Goal: Answer question/provide support: Share knowledge or assist other users

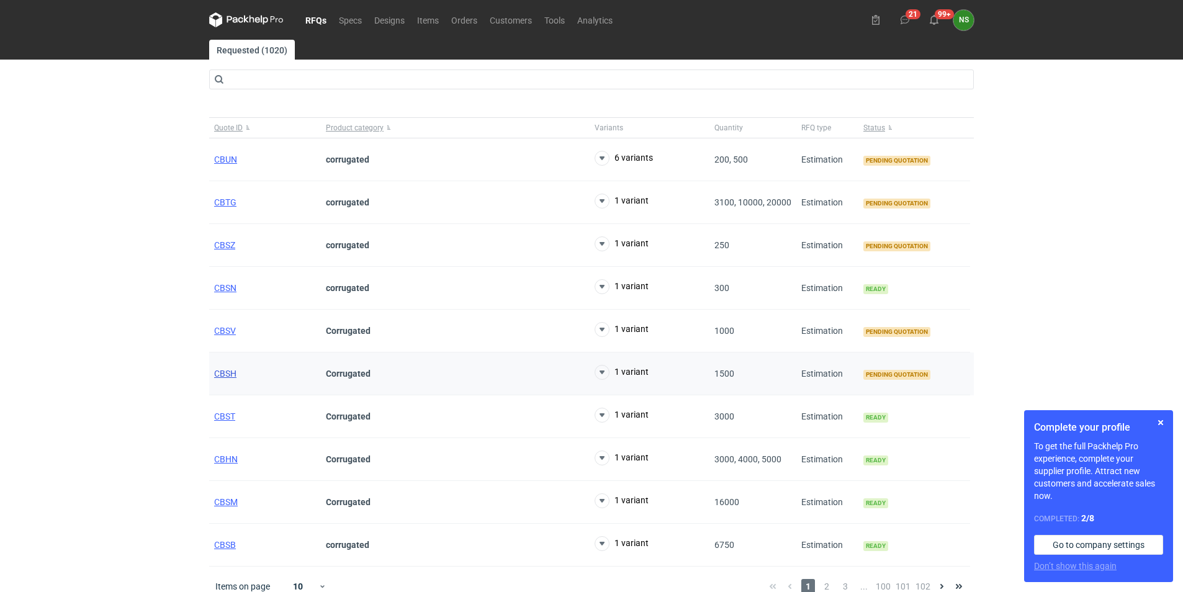
click at [230, 371] on span "CBSH" at bounding box center [225, 374] width 22 height 10
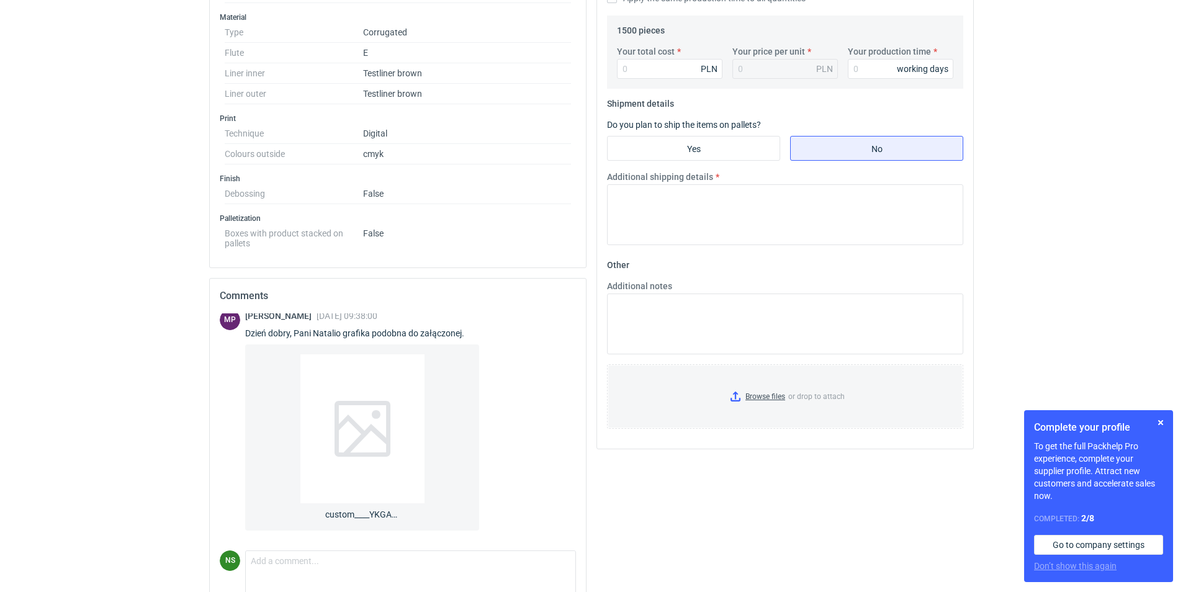
scroll to position [418, 0]
click at [356, 428] on div at bounding box center [362, 426] width 124 height 149
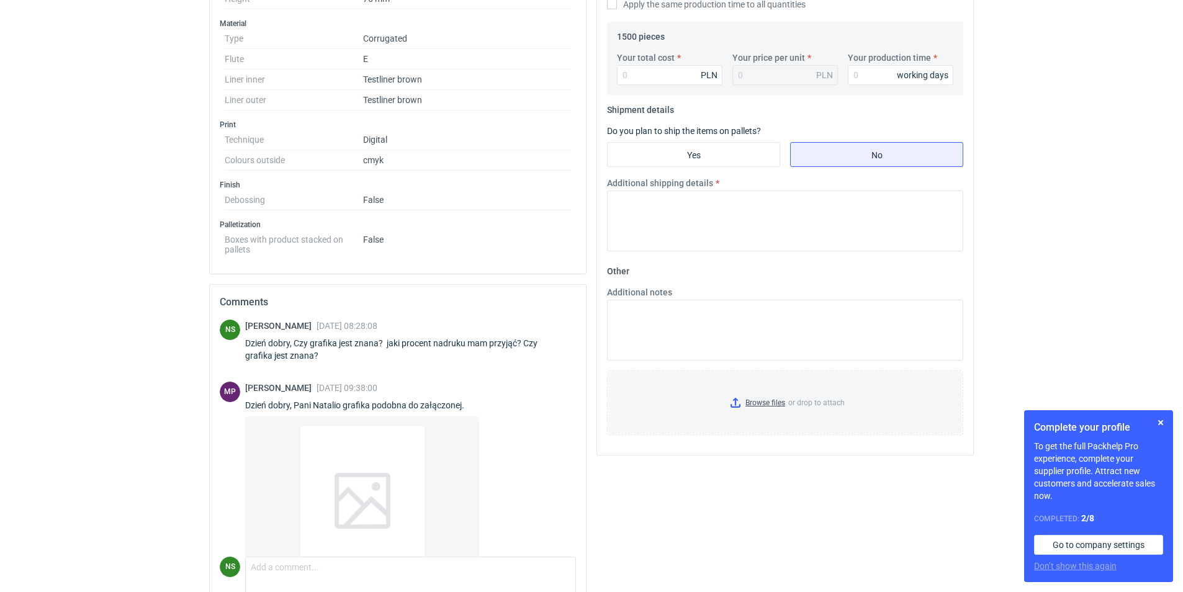
scroll to position [411, 0]
click at [363, 478] on div at bounding box center [362, 498] width 124 height 149
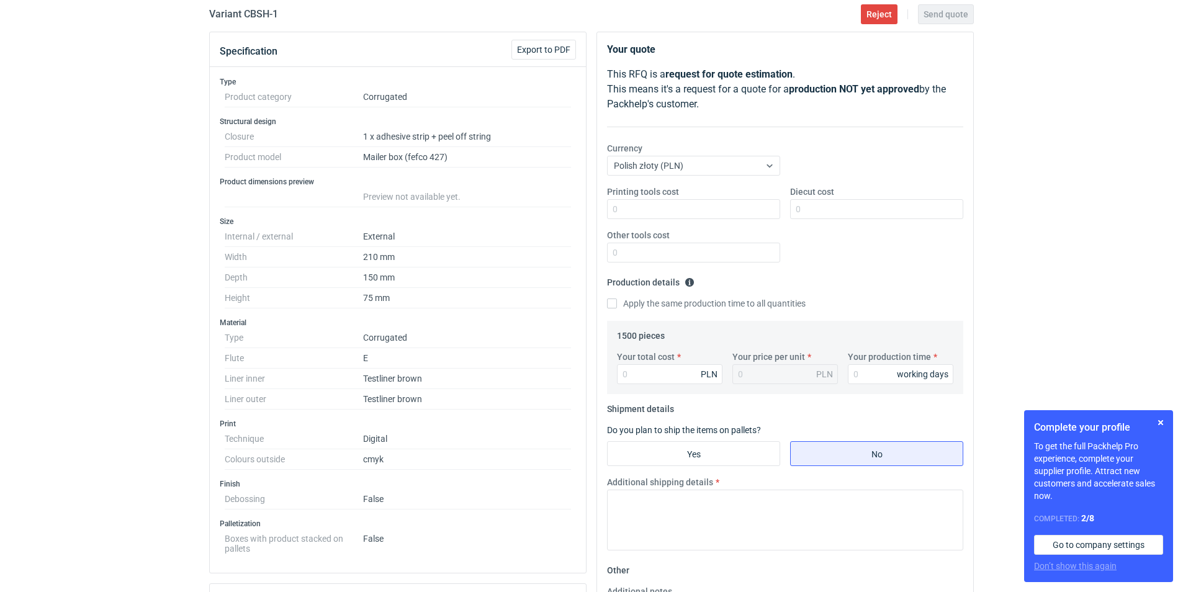
scroll to position [101, 0]
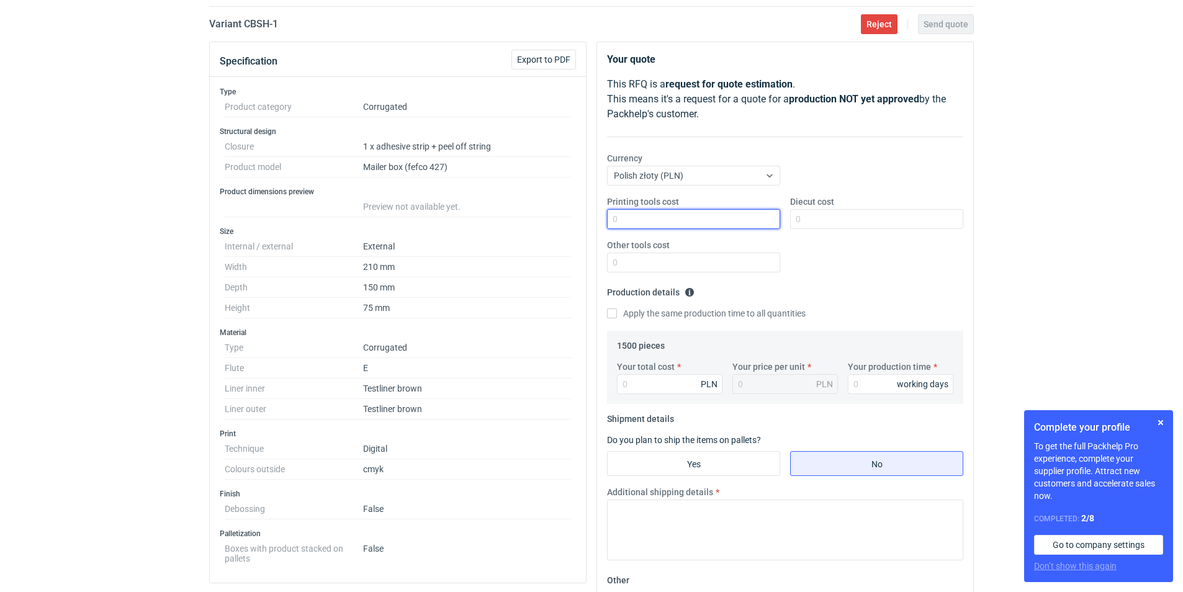
click at [638, 217] on input "Printing tools cost" at bounding box center [693, 219] width 173 height 20
type input "0"
click at [813, 220] on input "Diecut cost" at bounding box center [876, 219] width 173 height 20
type input "3600"
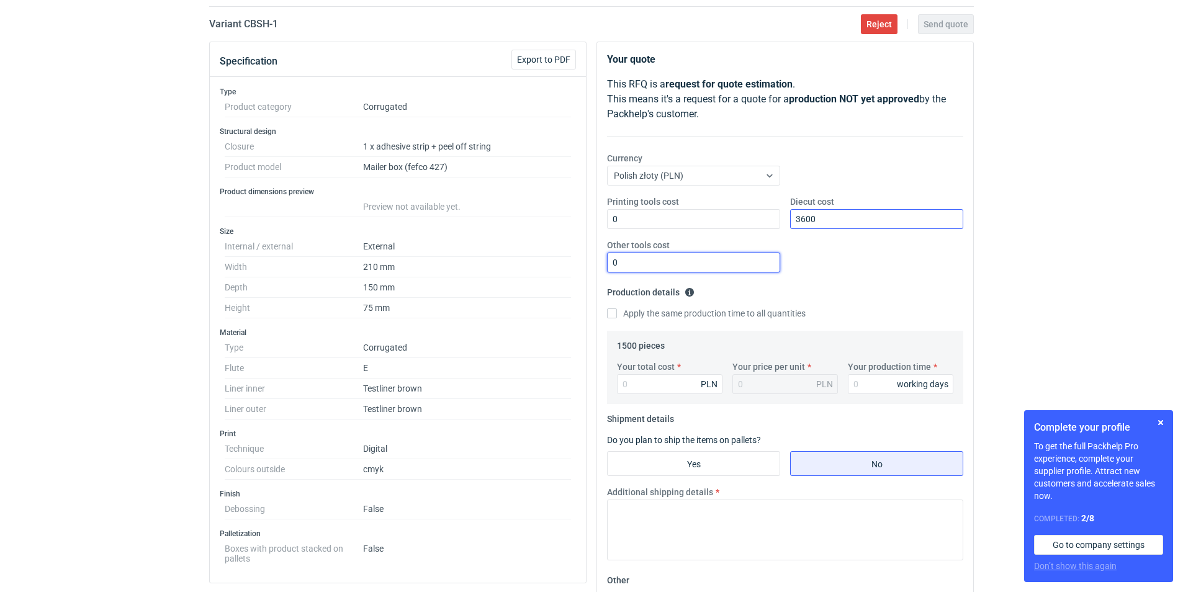
type input "0"
click at [665, 382] on input "Your total cost" at bounding box center [670, 384] width 106 height 20
type input "34"
type input "0.02"
type input "3648"
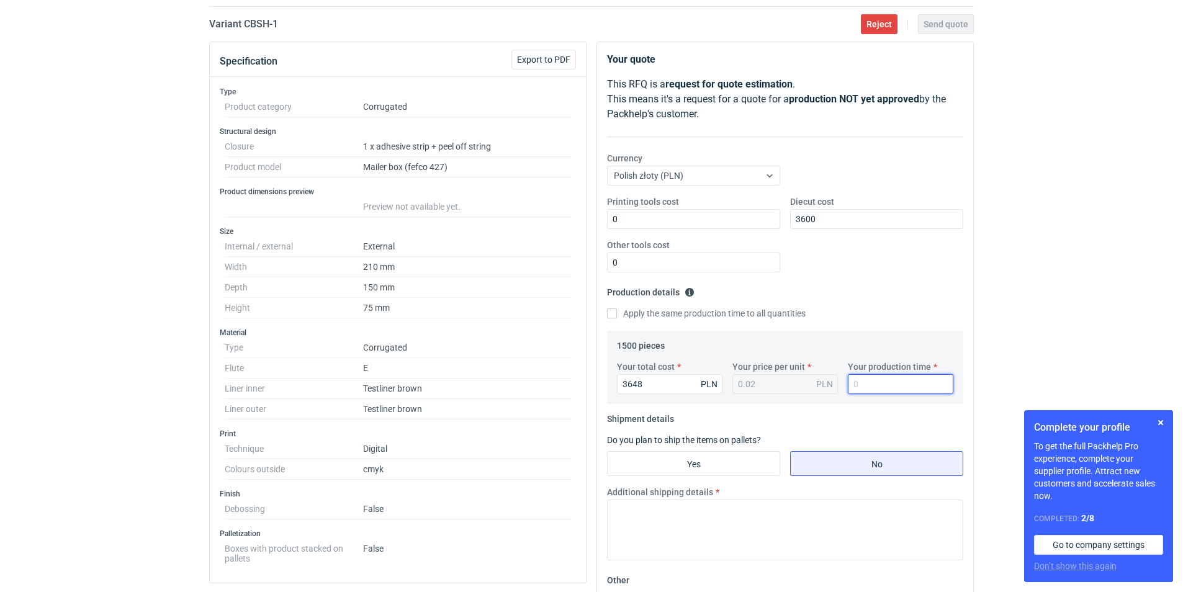
type input "2.43"
type input "25"
click at [668, 467] on input "Yes" at bounding box center [694, 464] width 172 height 24
radio input "true"
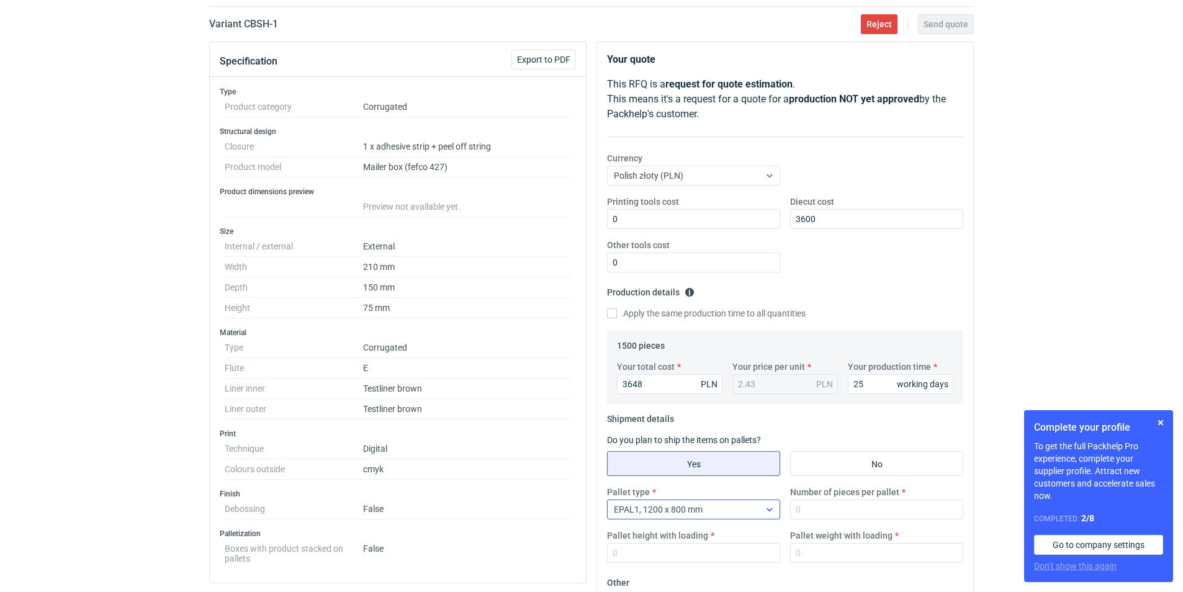
click at [762, 508] on div at bounding box center [770, 510] width 20 height 10
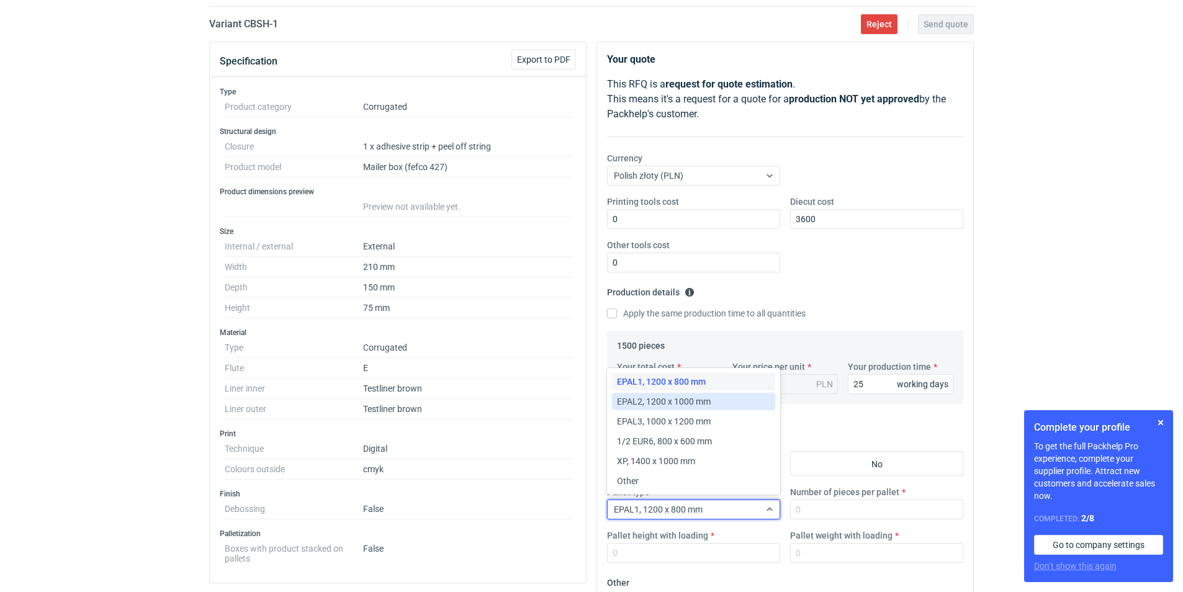
click at [663, 404] on span "EPAL2, 1200 x 1000 mm" at bounding box center [664, 401] width 94 height 12
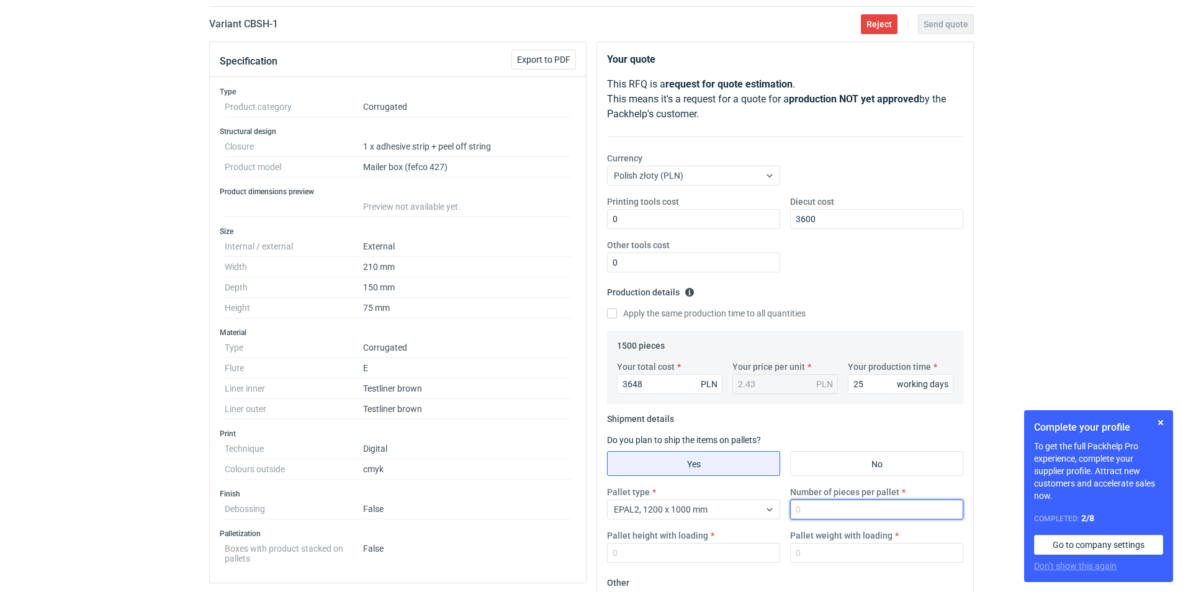
click at [854, 506] on input "Number of pieces per pallet" at bounding box center [876, 510] width 173 height 20
drag, startPoint x: 559, startPoint y: 382, endPoint x: 552, endPoint y: 380, distance: 7.1
click at [552, 380] on div "Specification Export to PDF Type Product category Corrugated Structural design …" at bounding box center [591, 495] width 775 height 907
paste input "545.60"
type input "3545.60"
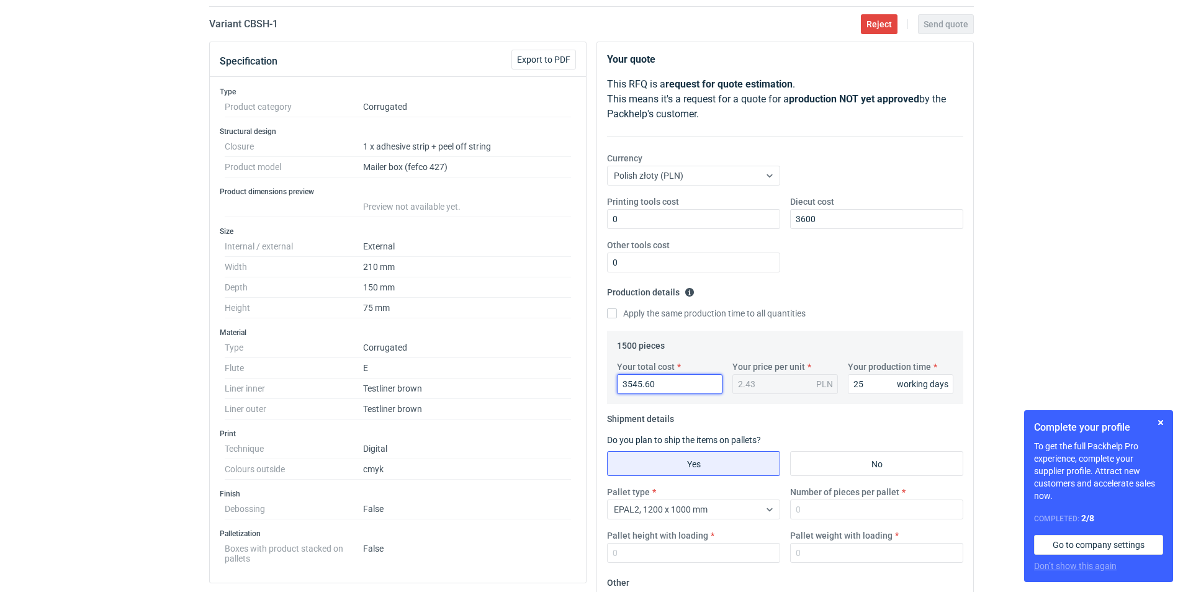
type input "2.36"
type input "354"
type input "0.24"
type input "3550"
type input "2.37"
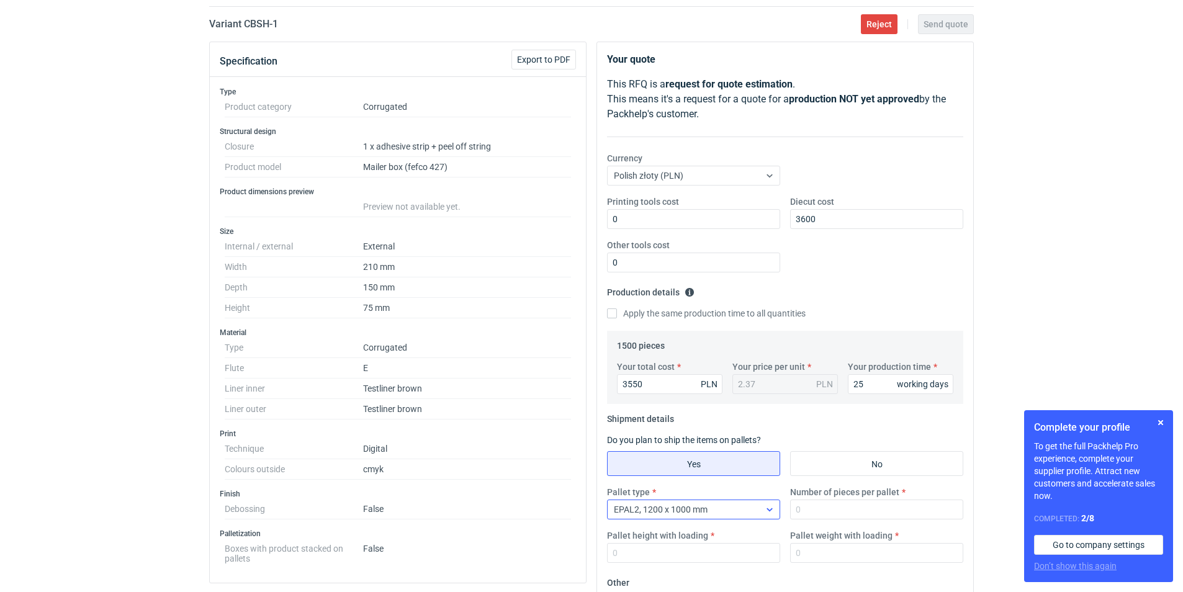
click at [713, 513] on div "EPAL2, 1200 x 1000 mm" at bounding box center [684, 509] width 152 height 17
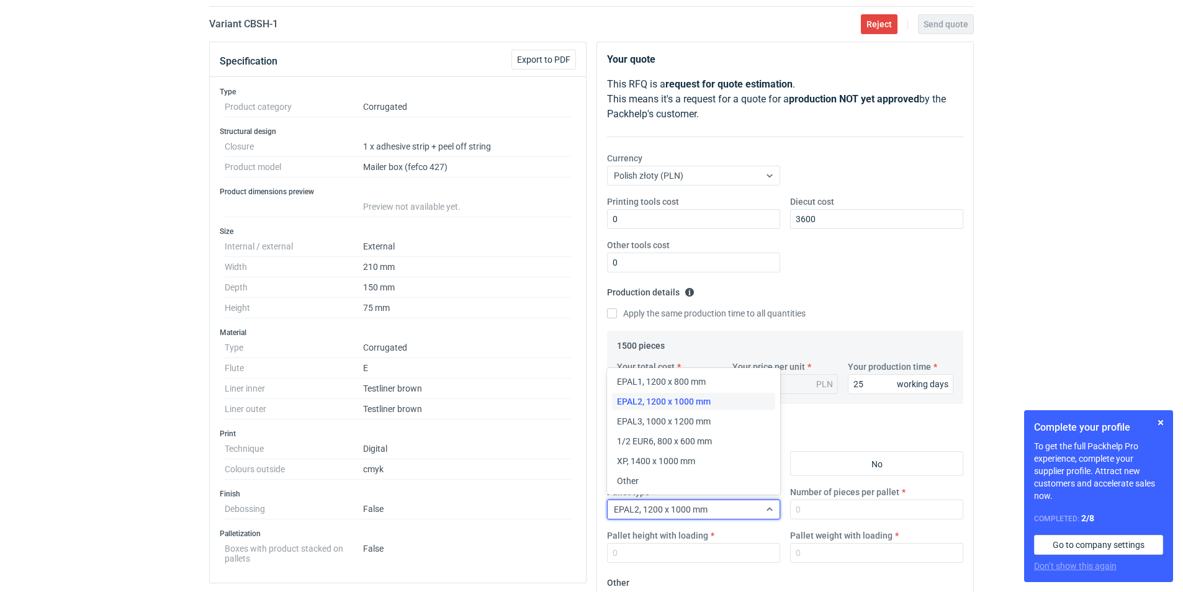
drag, startPoint x: 685, startPoint y: 385, endPoint x: 807, endPoint y: 433, distance: 131.3
click at [685, 384] on span "EPAL1, 1200 x 800 mm" at bounding box center [661, 381] width 89 height 12
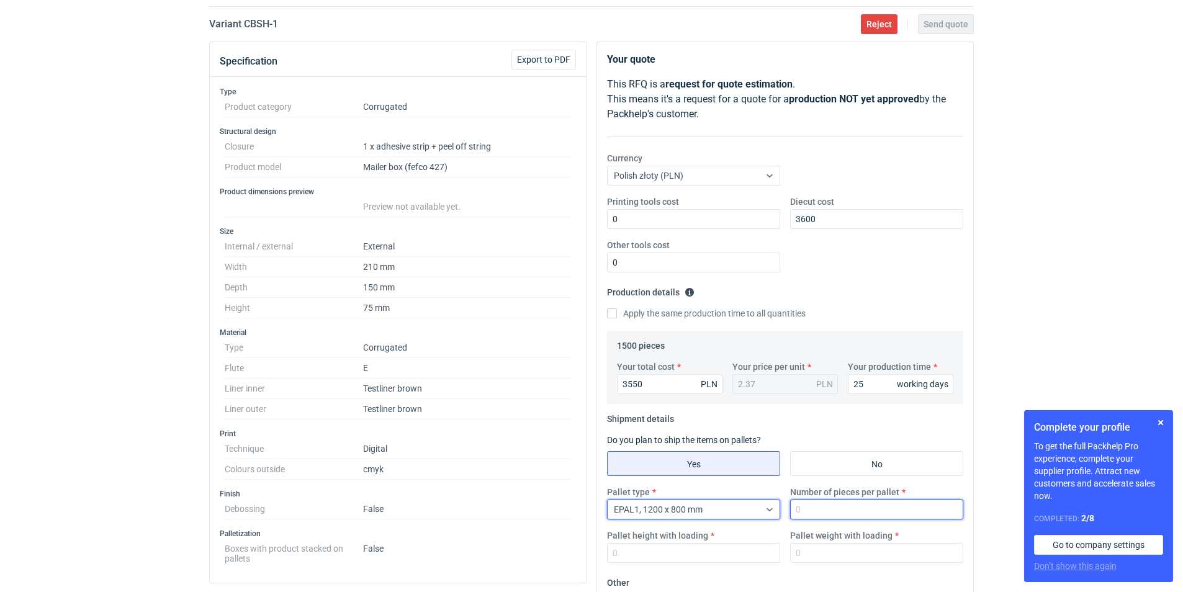
click at [828, 502] on input "Number of pieces per pallet" at bounding box center [876, 510] width 173 height 20
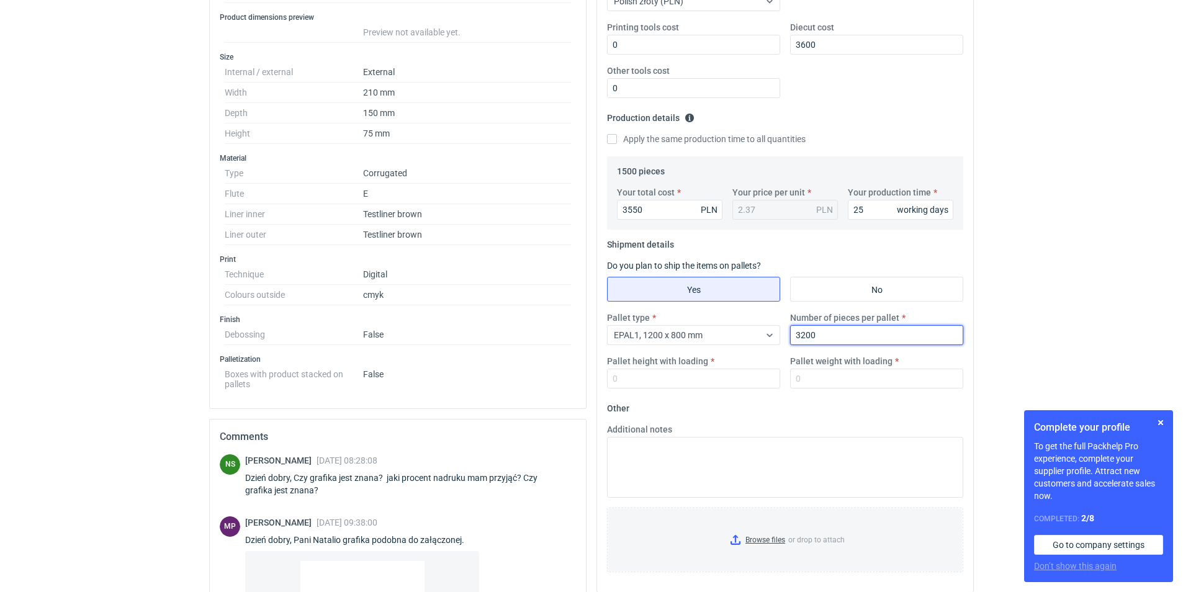
scroll to position [292, 0]
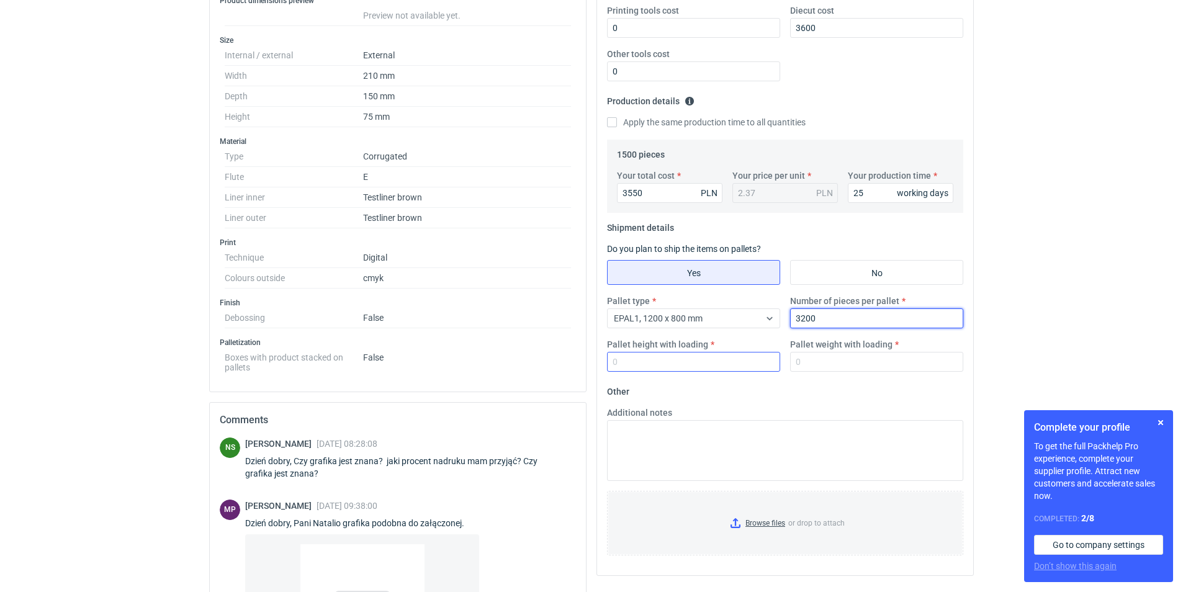
type input "3200"
click at [689, 357] on input "Pallet height with loading" at bounding box center [693, 362] width 173 height 20
type input "1850"
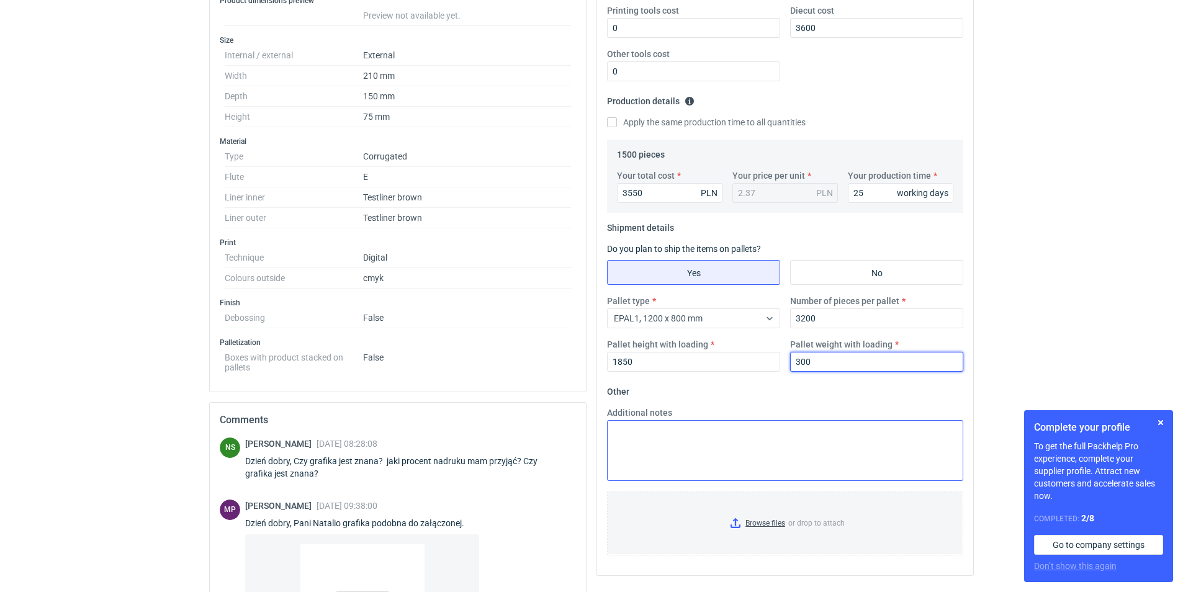
type input "300"
click at [735, 433] on textarea "Additional notes" at bounding box center [785, 450] width 356 height 61
type textarea "i"
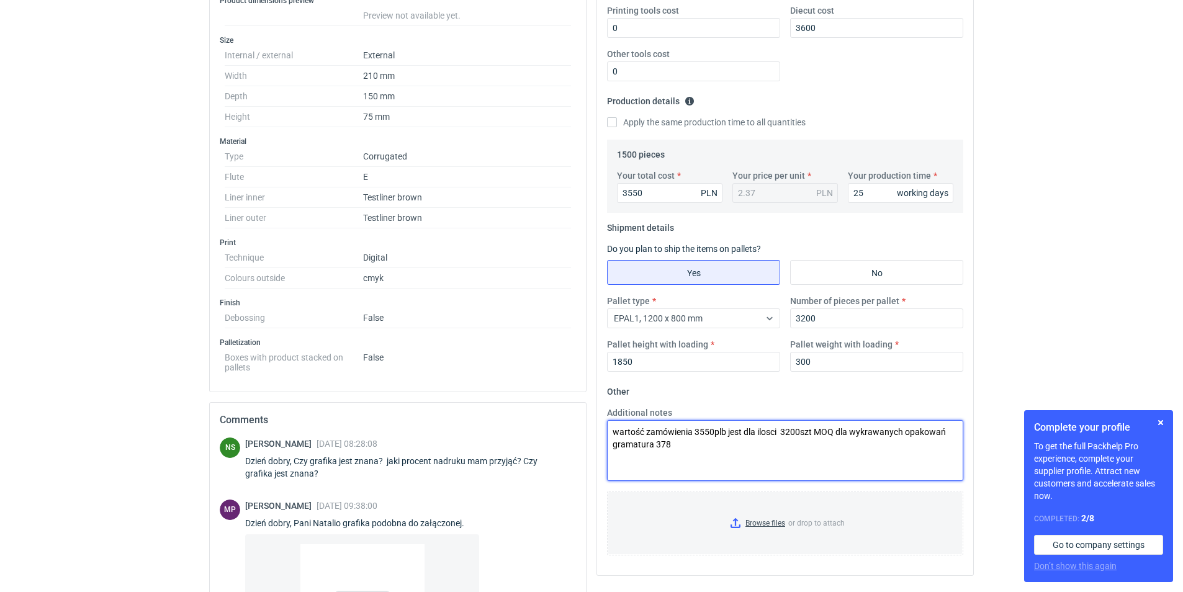
click at [717, 431] on textarea "wartość zamówienia 3550plb jest dla ilosci 3200szt MOQ dla wykrawanych opakowań…" at bounding box center [785, 450] width 356 height 61
click at [721, 436] on textarea "wartość zamówienia 3550plb jest dla ilosci 3200szt MOQ dla wykrawanych opakowań…" at bounding box center [785, 450] width 356 height 61
click at [723, 437] on textarea "wartość zamówienia 3550plb jest dla ilosci 3200szt MOQ dla wykrawanych opakowań…" at bounding box center [785, 450] width 356 height 61
click at [725, 434] on textarea "wartość zamówienia 3550plb jest dla ilosci 3200szt MOQ dla wykrawanych opakowań…" at bounding box center [785, 450] width 356 height 61
click at [766, 432] on textarea "wartość zamówienia 3550pln jest dla ilosci 3200szt MOQ dla wykrawanych opakowań…" at bounding box center [785, 450] width 356 height 61
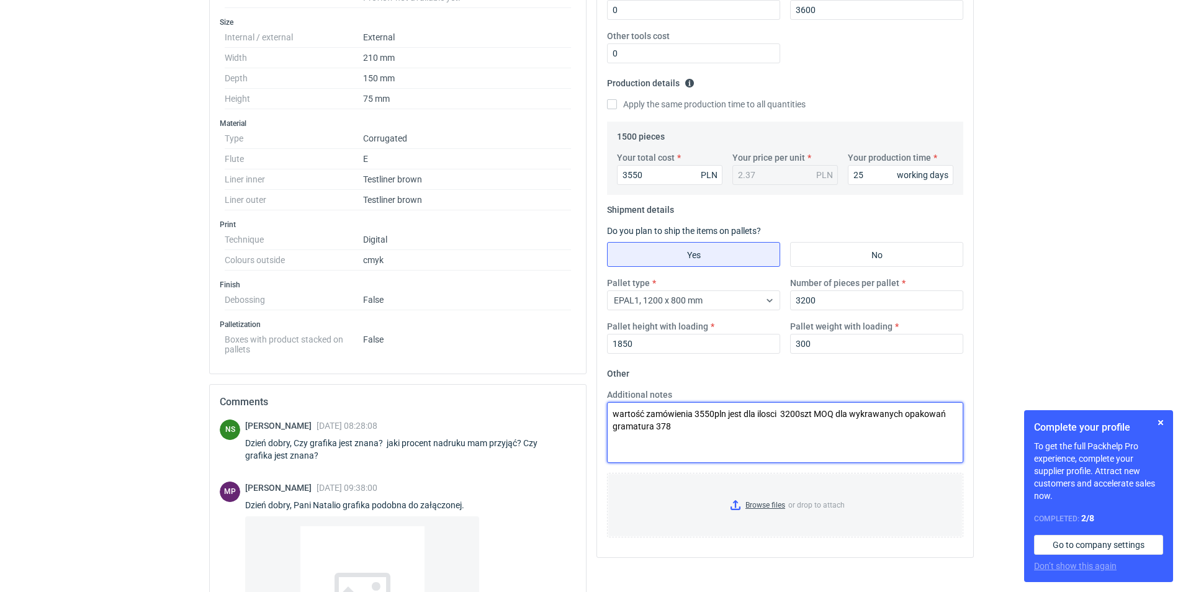
scroll to position [332, 0]
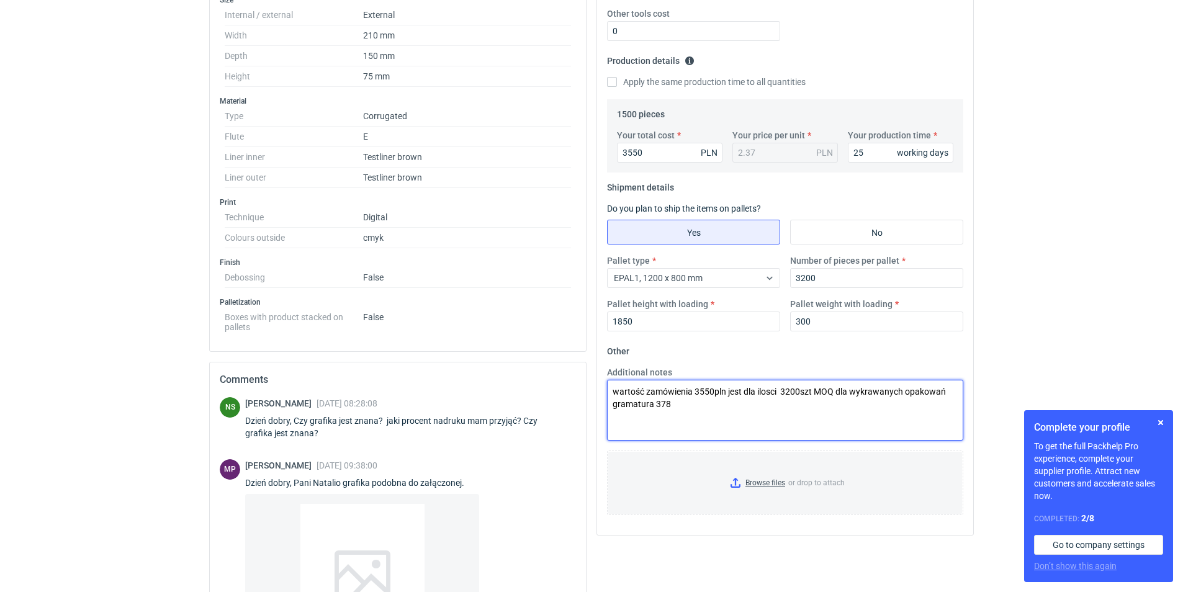
click at [682, 403] on textarea "wartość zamówienia 3550pln jest dla ilosci 3200szt MOQ dla wykrawanych opakowań…" at bounding box center [785, 410] width 356 height 61
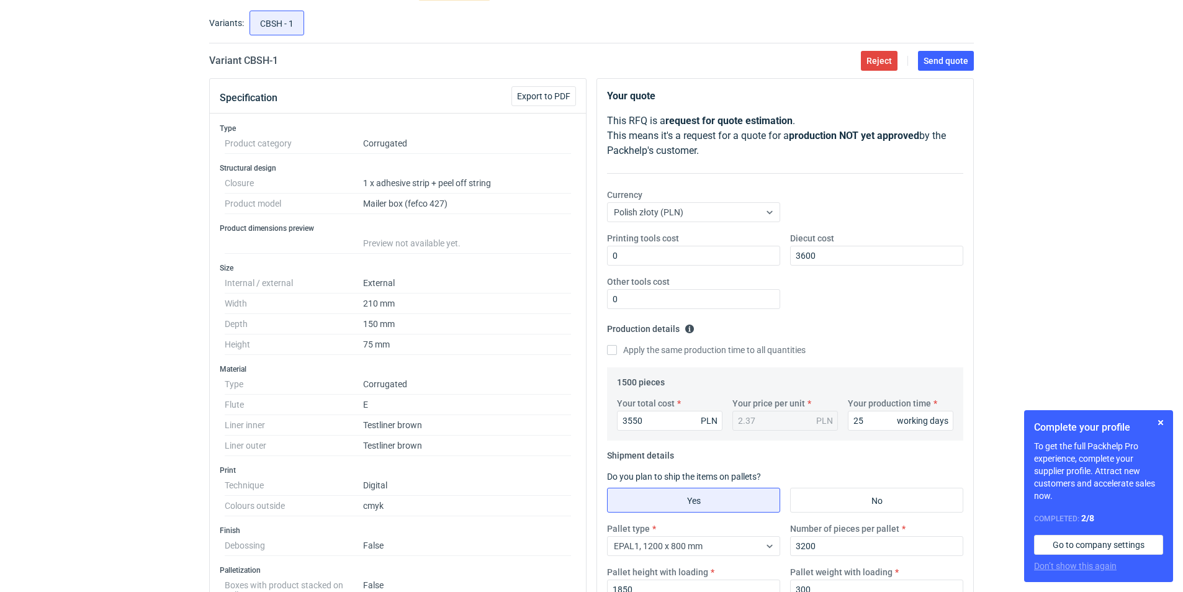
scroll to position [0, 0]
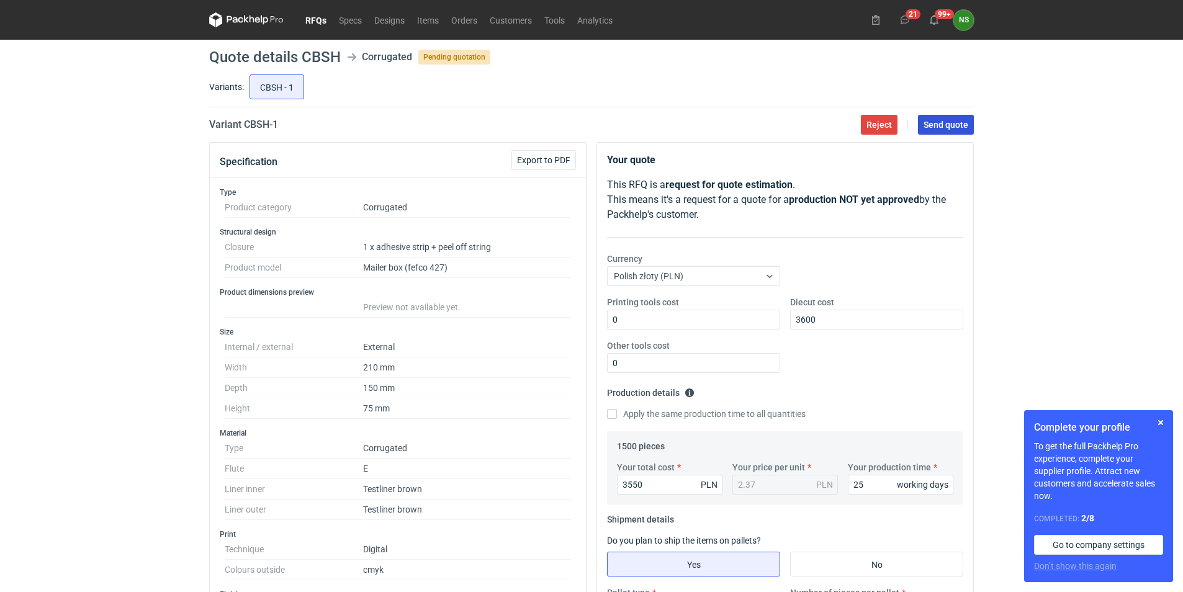
type textarea "wartość zamówienia 3550pln jest dla ilosci 3200szt MOQ dla wykrawanych opakowań…"
click at [938, 124] on span "Send quote" at bounding box center [945, 124] width 45 height 9
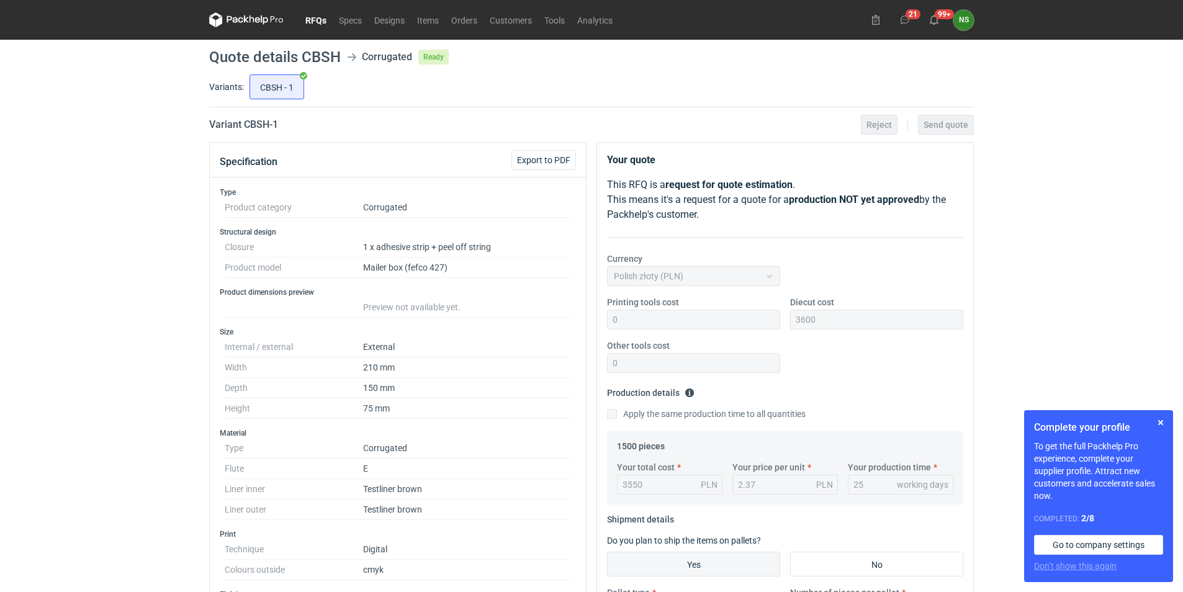
click at [320, 19] on link "RFQs" at bounding box center [316, 19] width 34 height 15
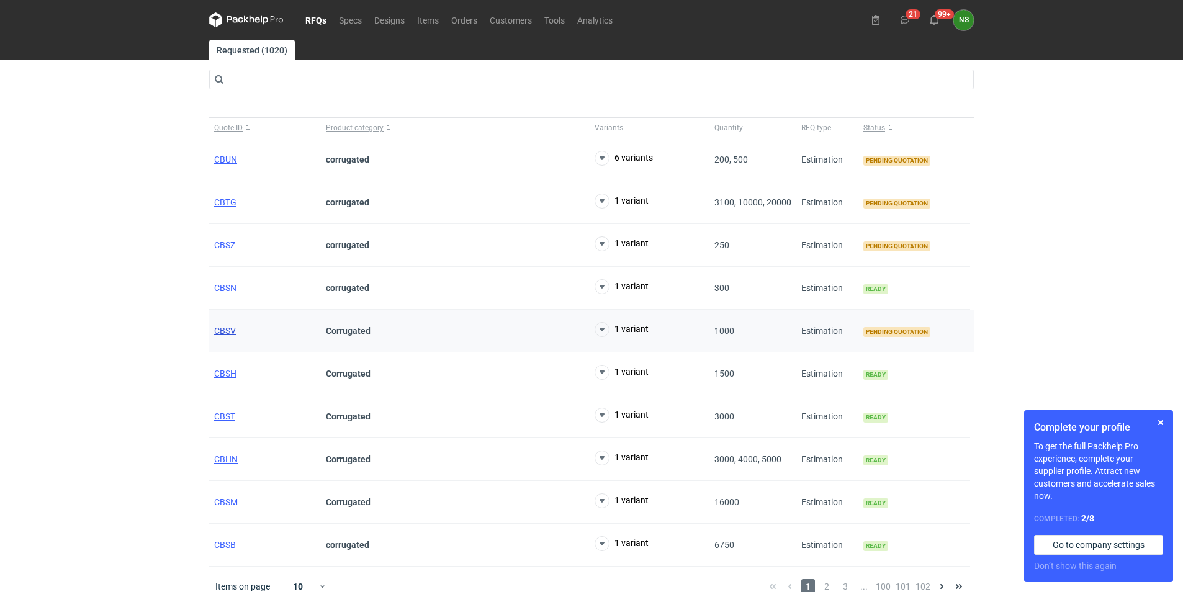
click at [226, 326] on span "CBSV" at bounding box center [225, 331] width 22 height 10
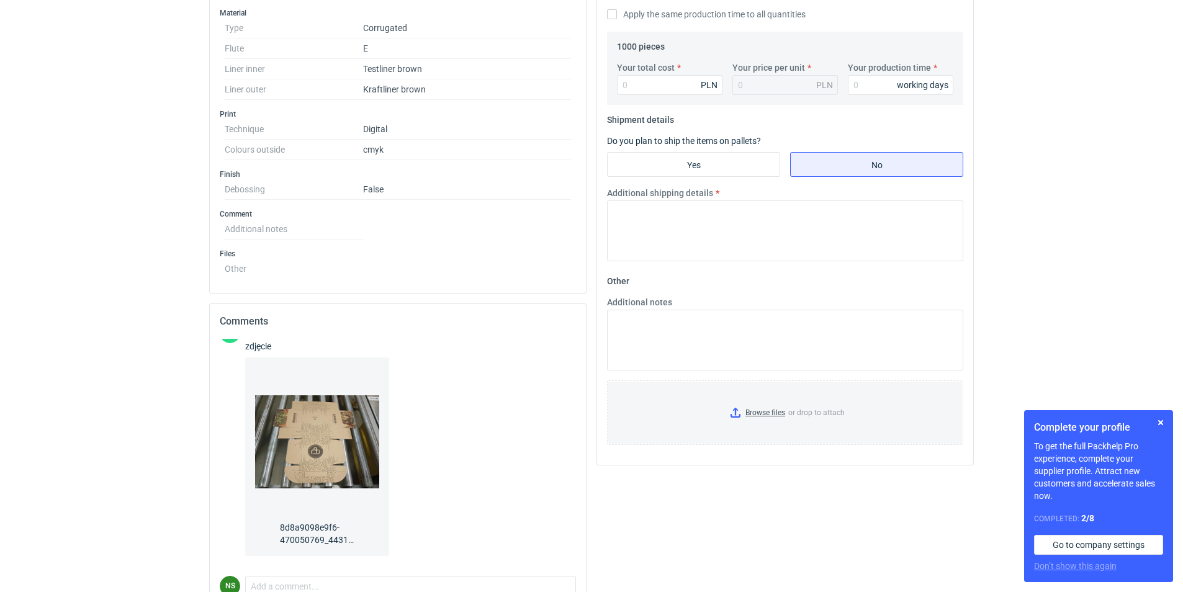
scroll to position [406, 0]
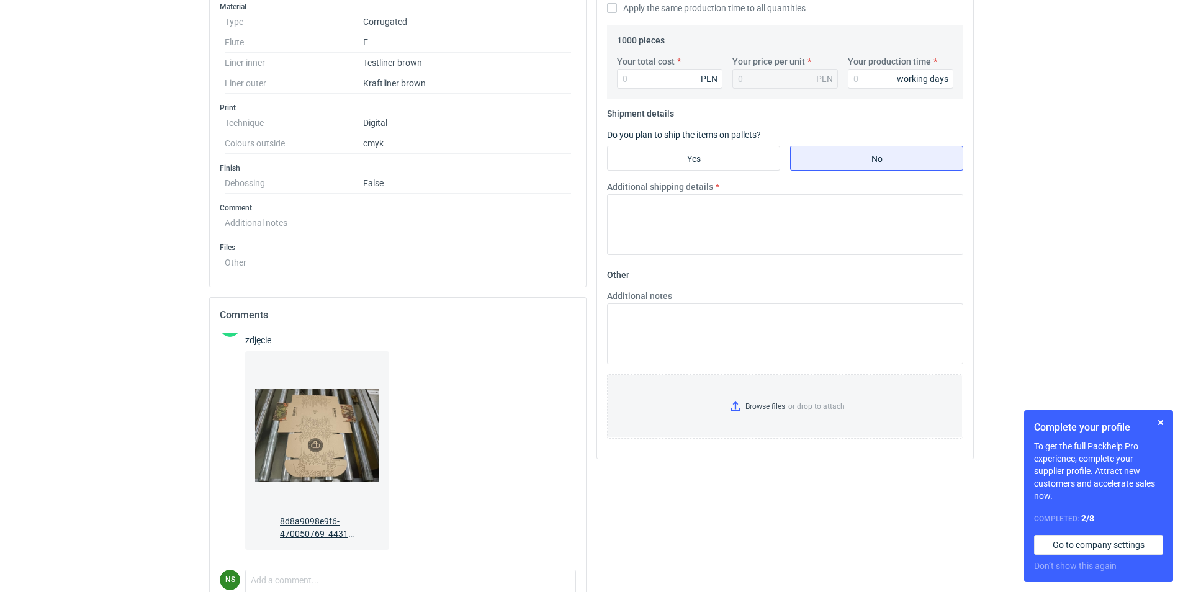
click at [303, 442] on img at bounding box center [317, 435] width 124 height 149
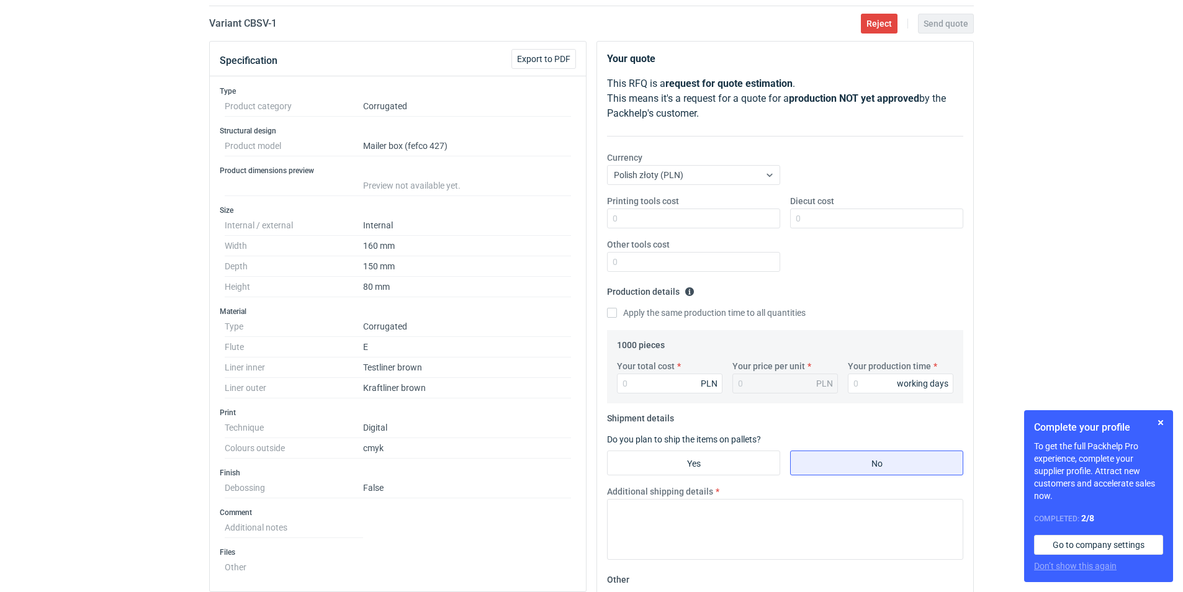
scroll to position [82, 0]
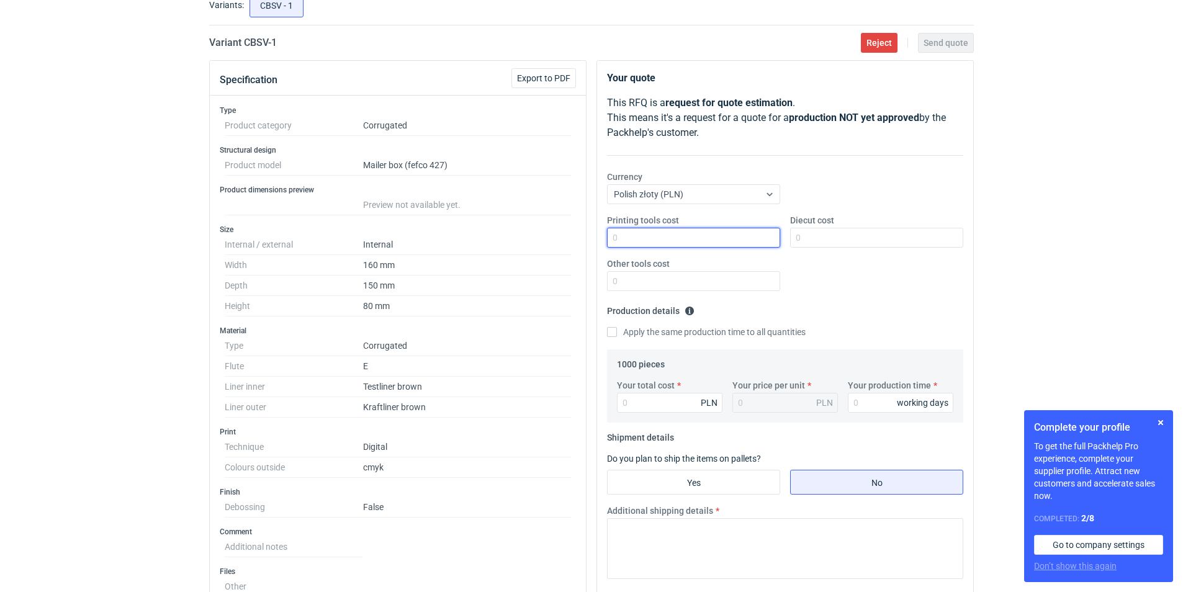
click at [660, 230] on input "Printing tools cost" at bounding box center [693, 238] width 173 height 20
type input "0"
type input "3500"
click at [644, 286] on input "Other tools cost" at bounding box center [693, 281] width 173 height 20
type input "0"
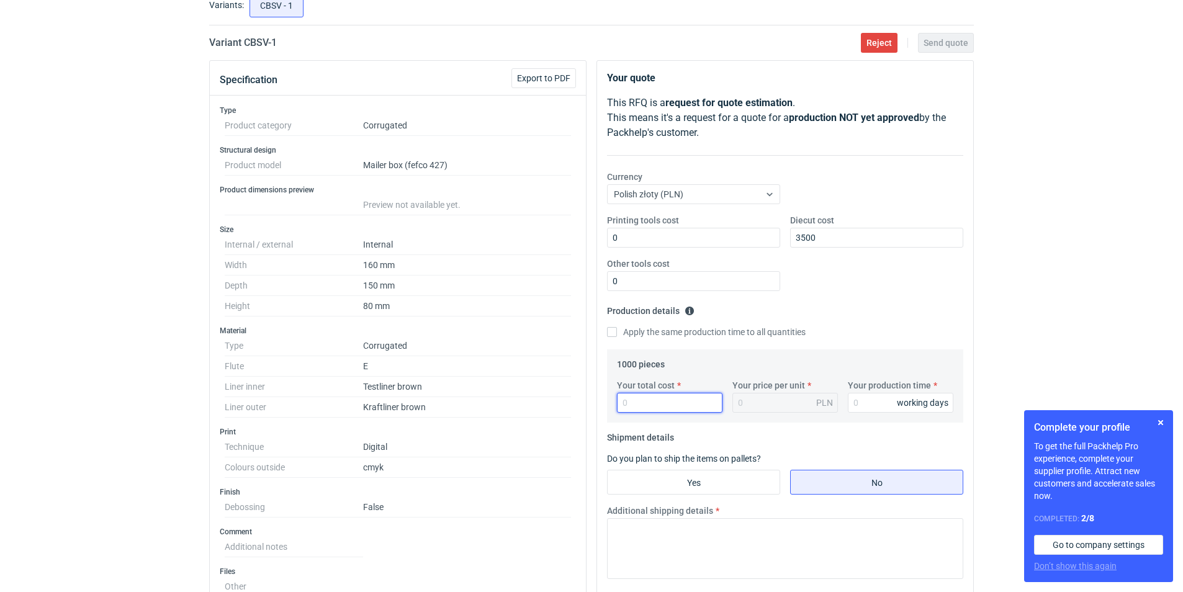
click at [646, 400] on input "Your total cost" at bounding box center [670, 403] width 106 height 20
type input "4740"
type input "4.74"
type input "4740"
type input "25"
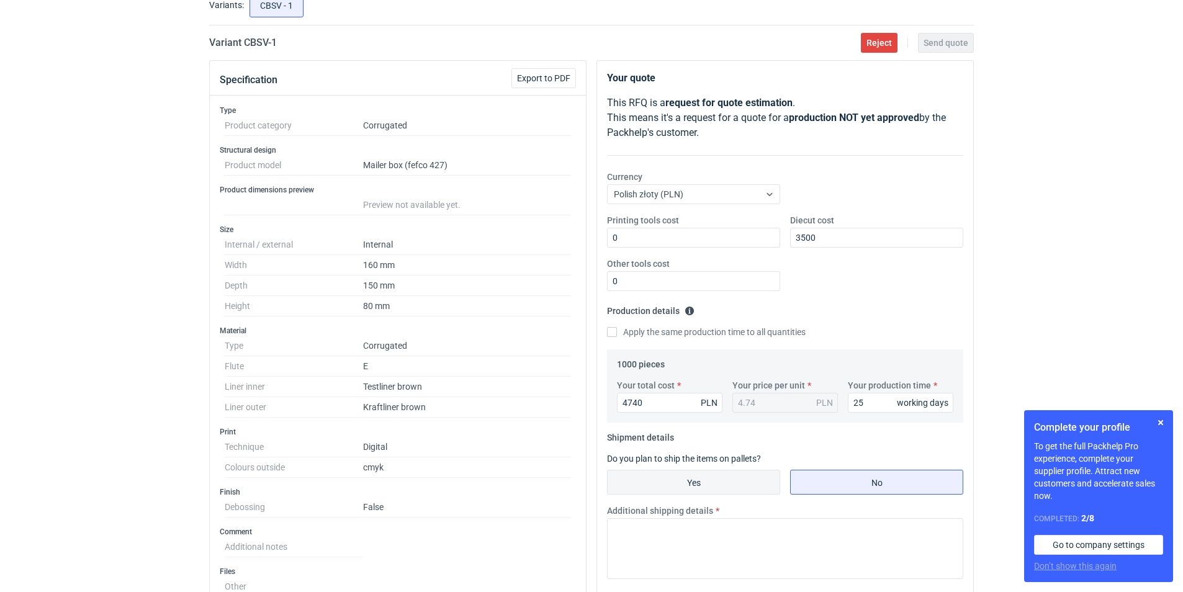
click at [677, 476] on input "Yes" at bounding box center [694, 482] width 172 height 24
radio input "true"
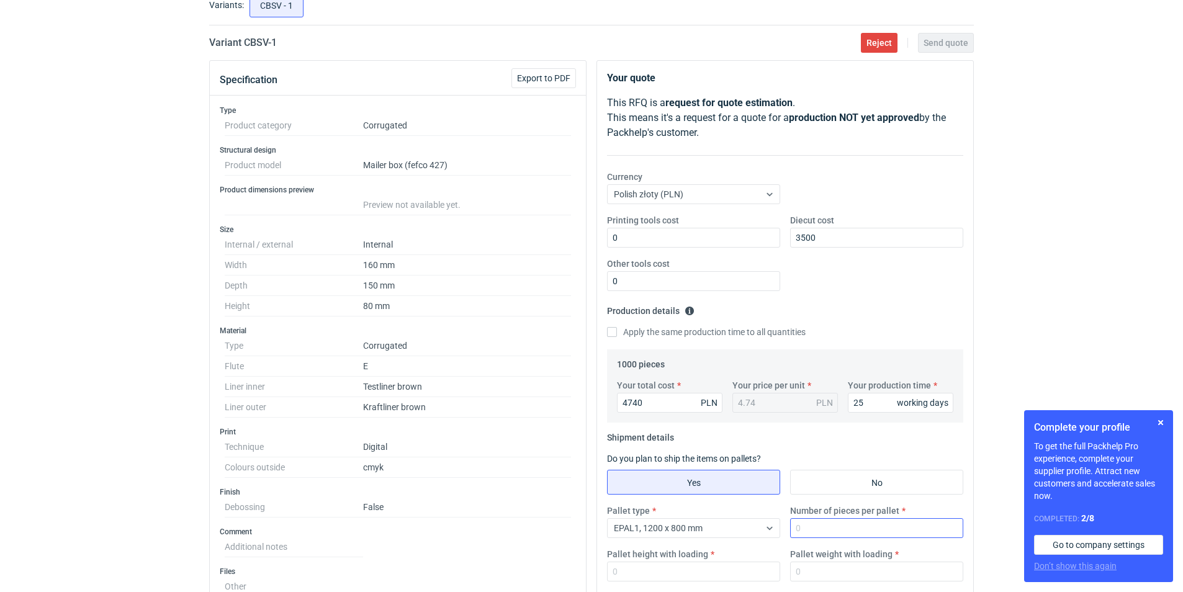
click at [790, 526] on div "Number of pieces per pallet" at bounding box center [876, 522] width 183 height 34
click at [832, 524] on input "Number of pieces per pallet" at bounding box center [876, 528] width 173 height 20
click at [1162, 424] on button "button" at bounding box center [1160, 422] width 15 height 15
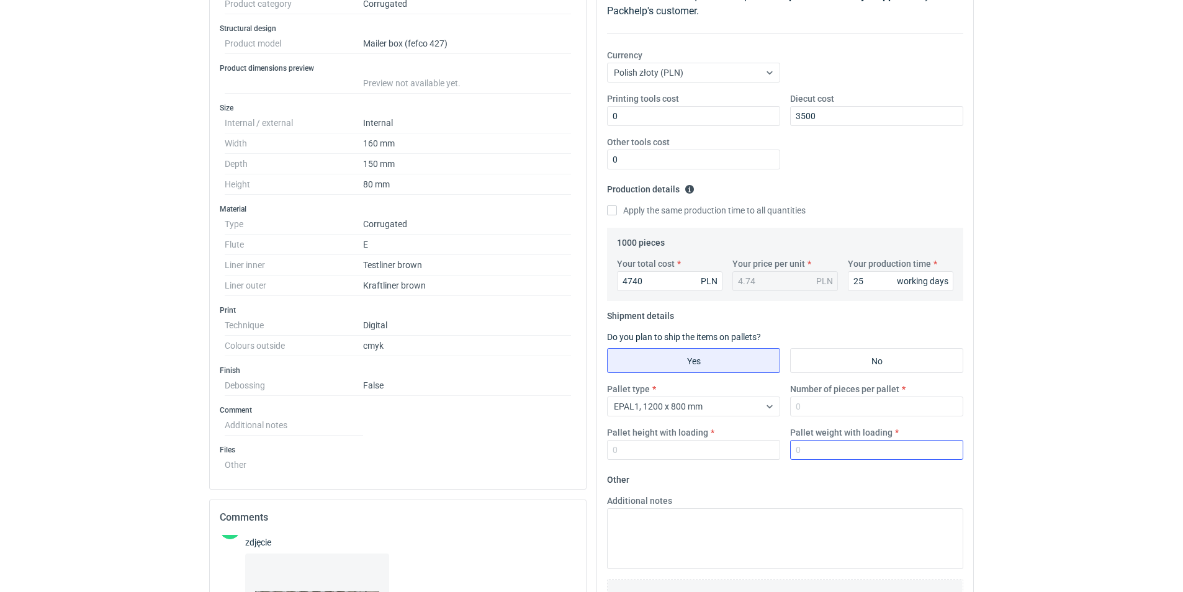
scroll to position [223, 0]
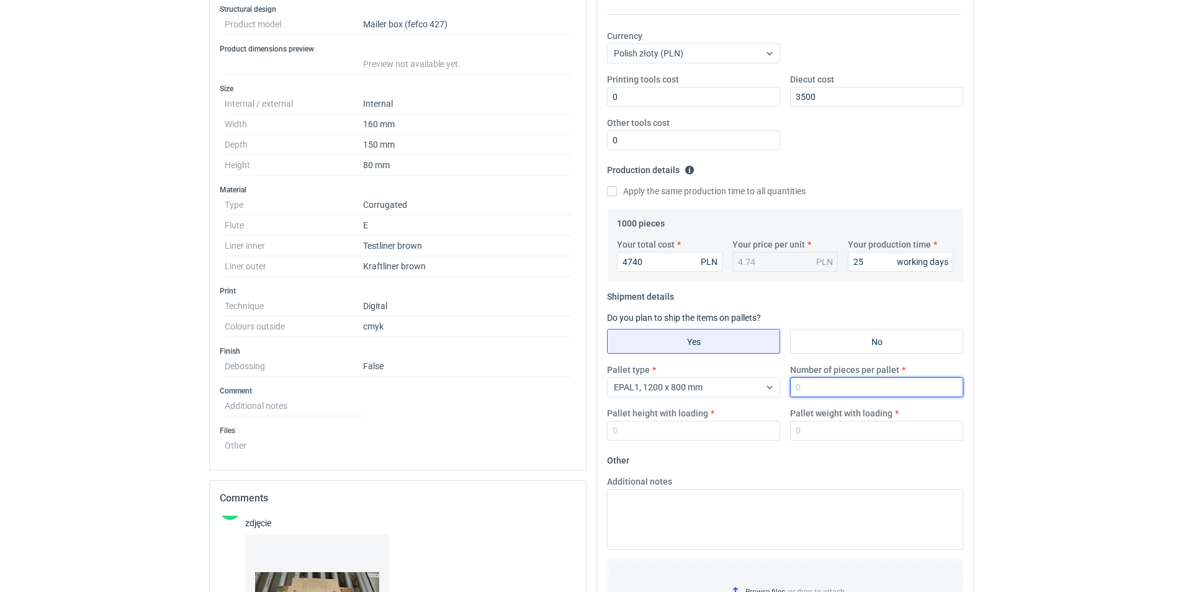
click at [817, 384] on input "Number of pieces per pallet" at bounding box center [876, 387] width 173 height 20
drag, startPoint x: 818, startPoint y: 385, endPoint x: 767, endPoint y: 387, distance: 50.9
click at [768, 387] on div "Pallet type EPAL1, 1200 x 800 mm Number of pieces per pallet Pallet height with…" at bounding box center [785, 407] width 366 height 87
type input "4200"
click at [688, 435] on input "Pallet height with loading" at bounding box center [693, 431] width 173 height 20
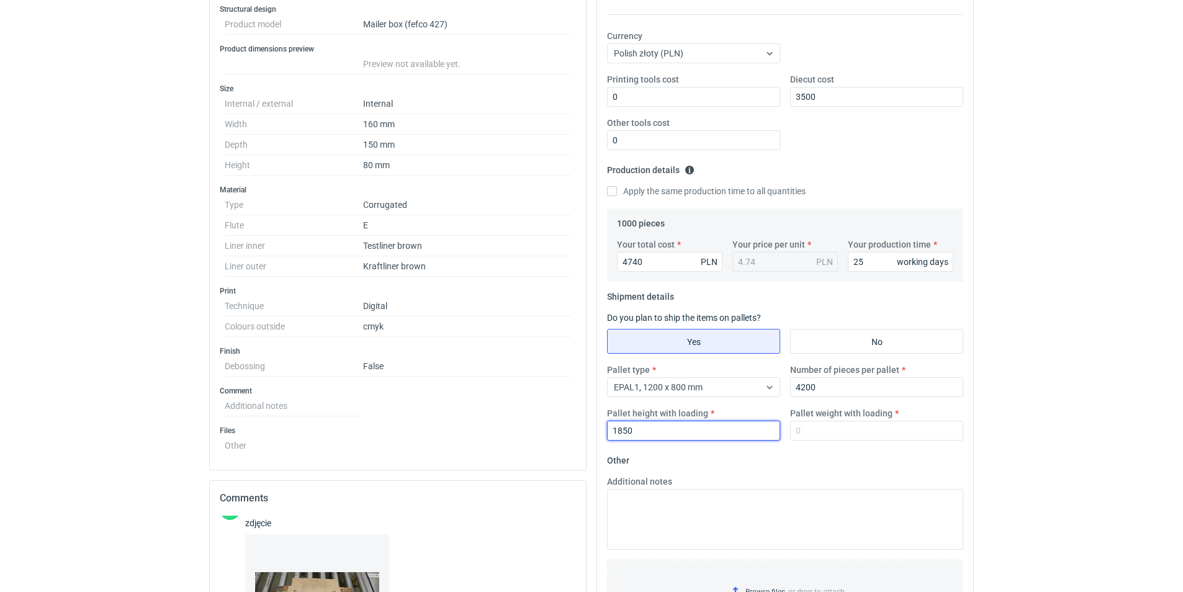
type input "1850"
type input "520"
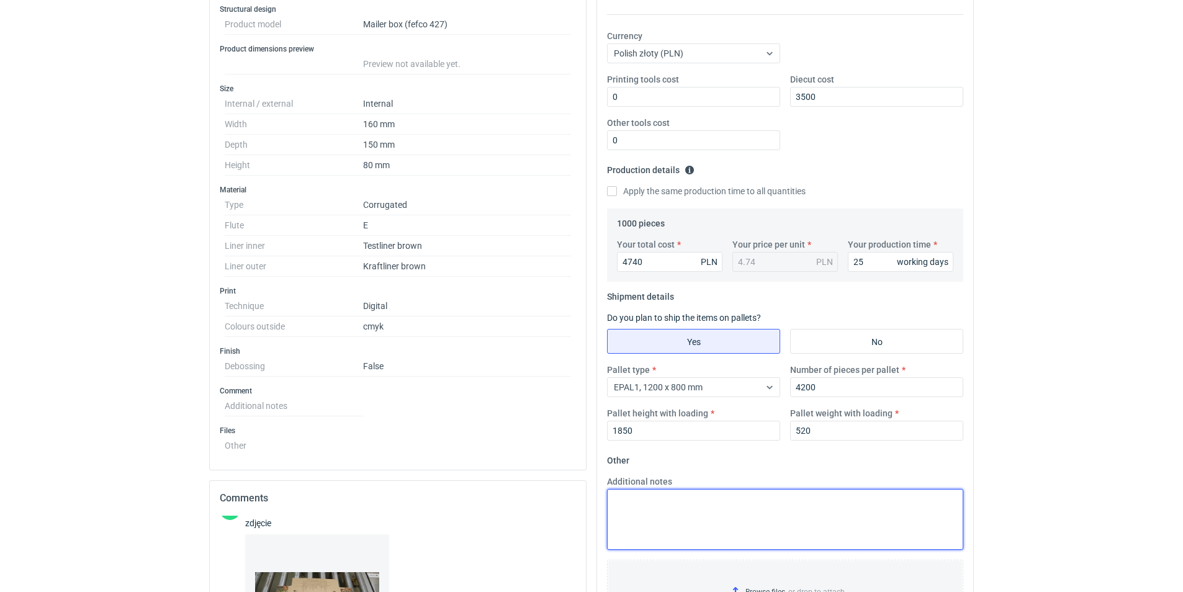
click at [719, 505] on textarea "Additional notes" at bounding box center [785, 519] width 356 height 61
type textarea "c"
click at [692, 498] on textarea "wartość zamówienia dla 3000szt MOQ dla wykrawanie" at bounding box center [785, 519] width 356 height 61
click at [875, 505] on textarea "wartość zamówienia 4740pln dla 3000szt MOQ dla wykrawanie" at bounding box center [785, 519] width 356 height 61
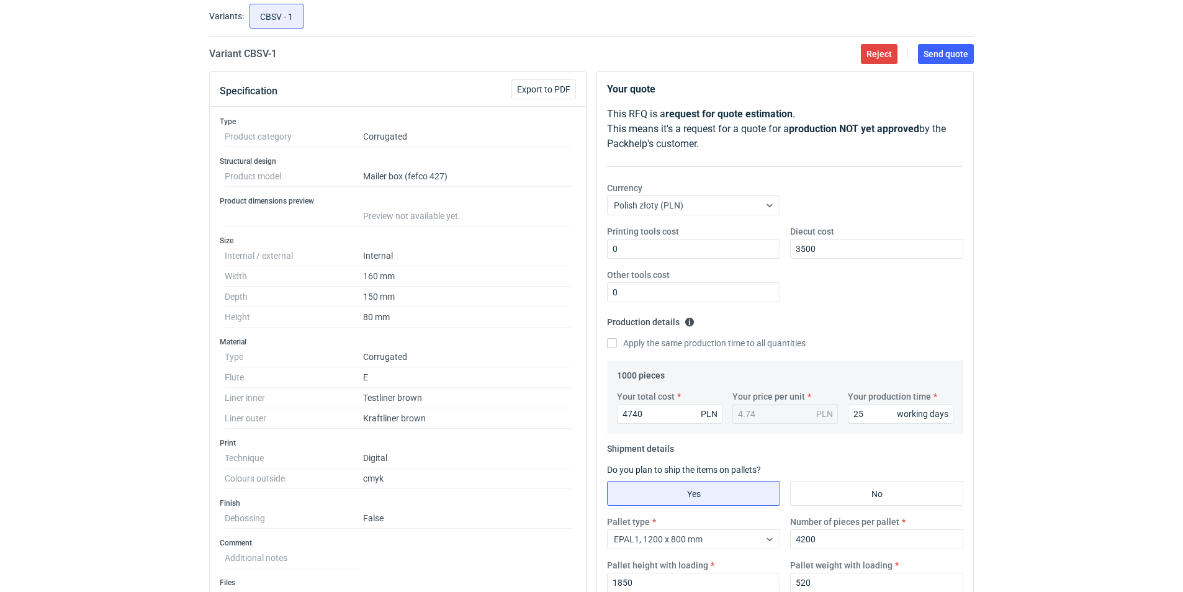
scroll to position [62, 0]
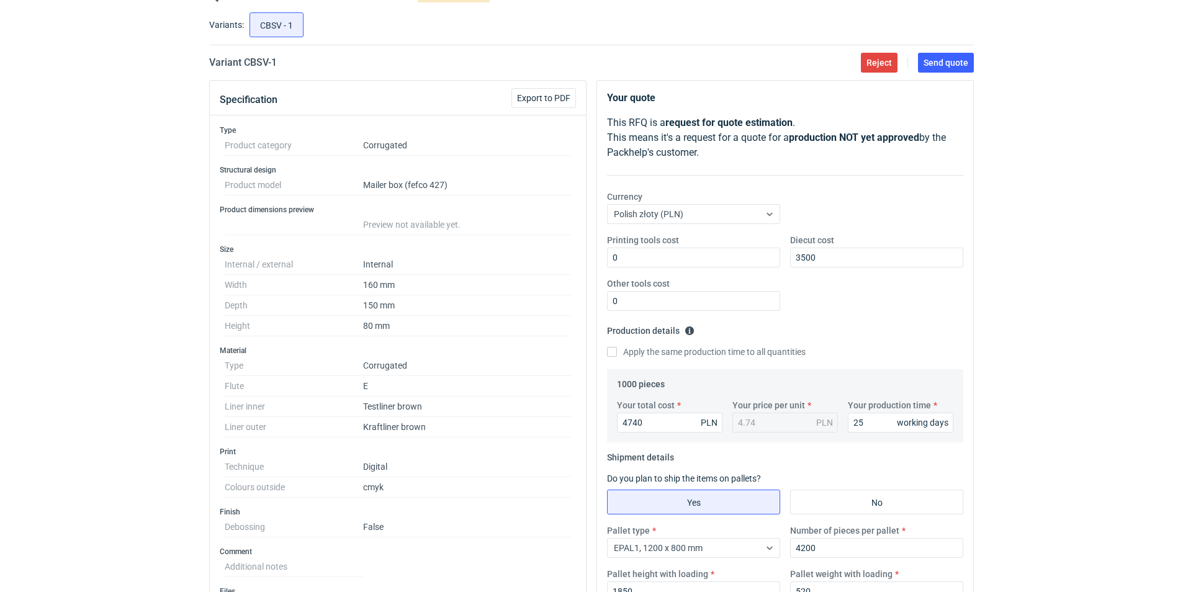
type textarea "wartość zamówienia 4740pln dla 3000szt MOQ dla wykrawanie gramatura surowca 415"
click at [959, 59] on span "Send quote" at bounding box center [945, 62] width 45 height 9
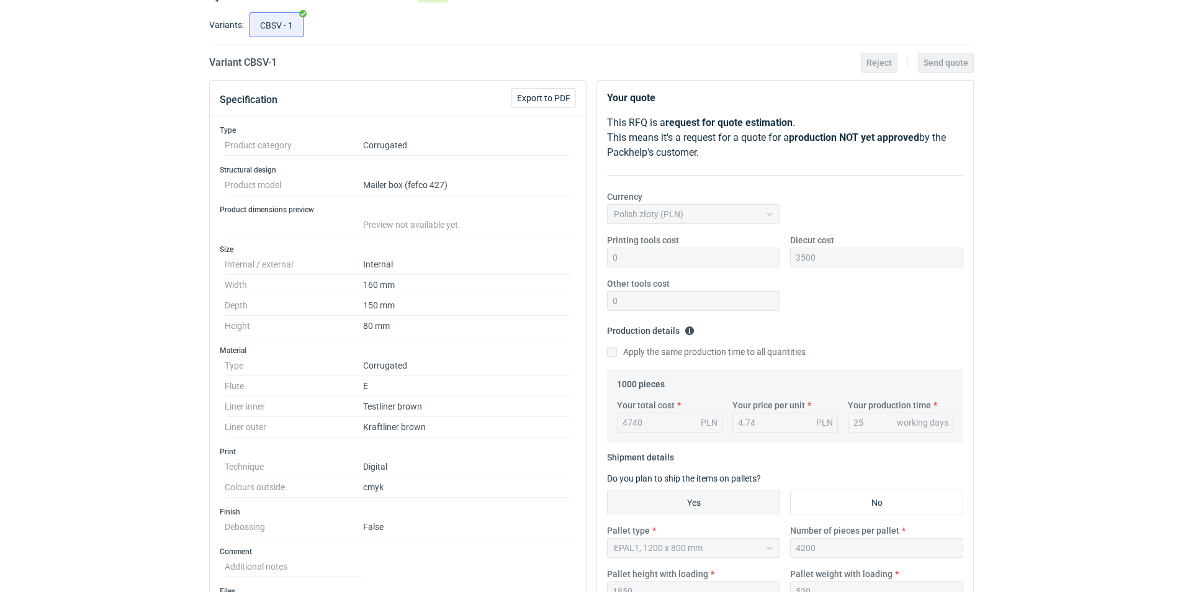
scroll to position [0, 0]
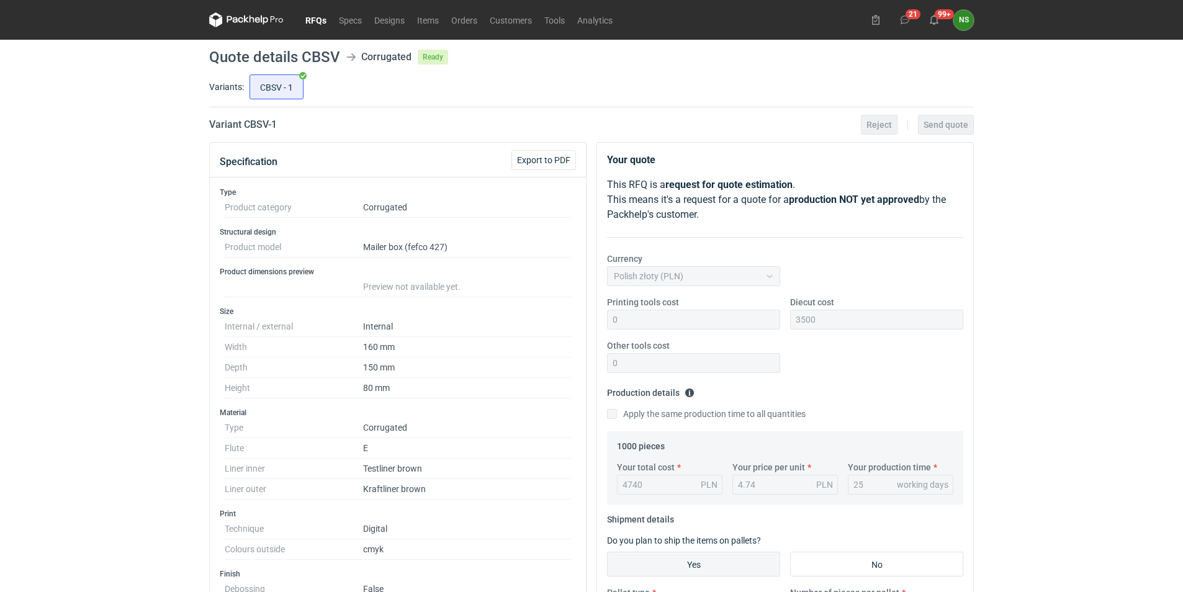
click at [314, 18] on link "RFQs" at bounding box center [316, 19] width 34 height 15
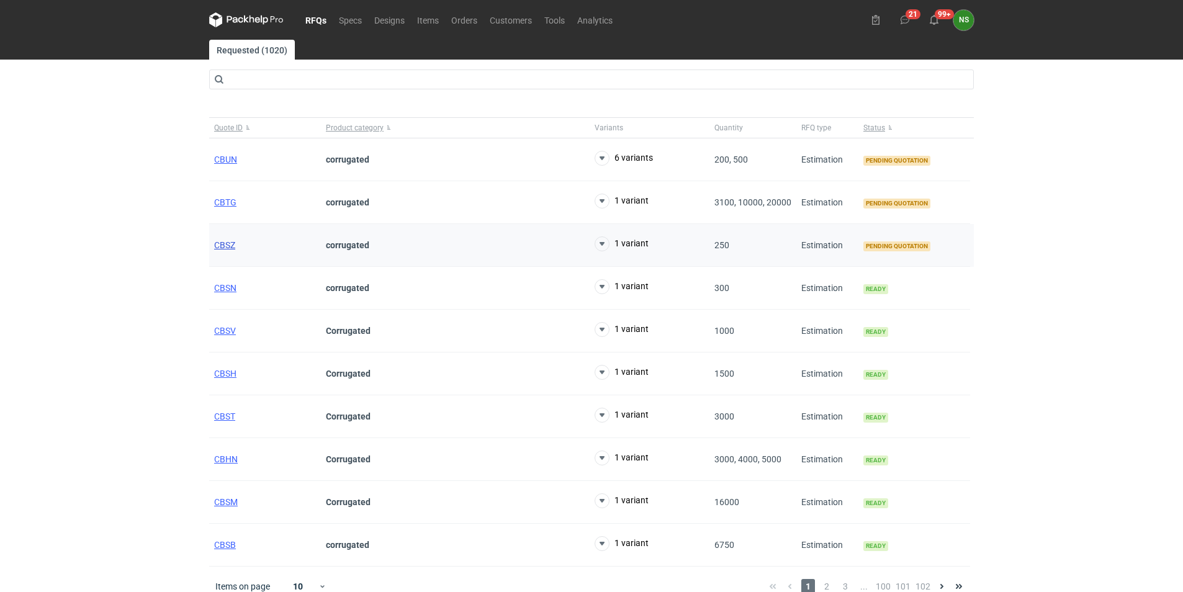
click at [227, 240] on span "CBSZ" at bounding box center [224, 245] width 21 height 10
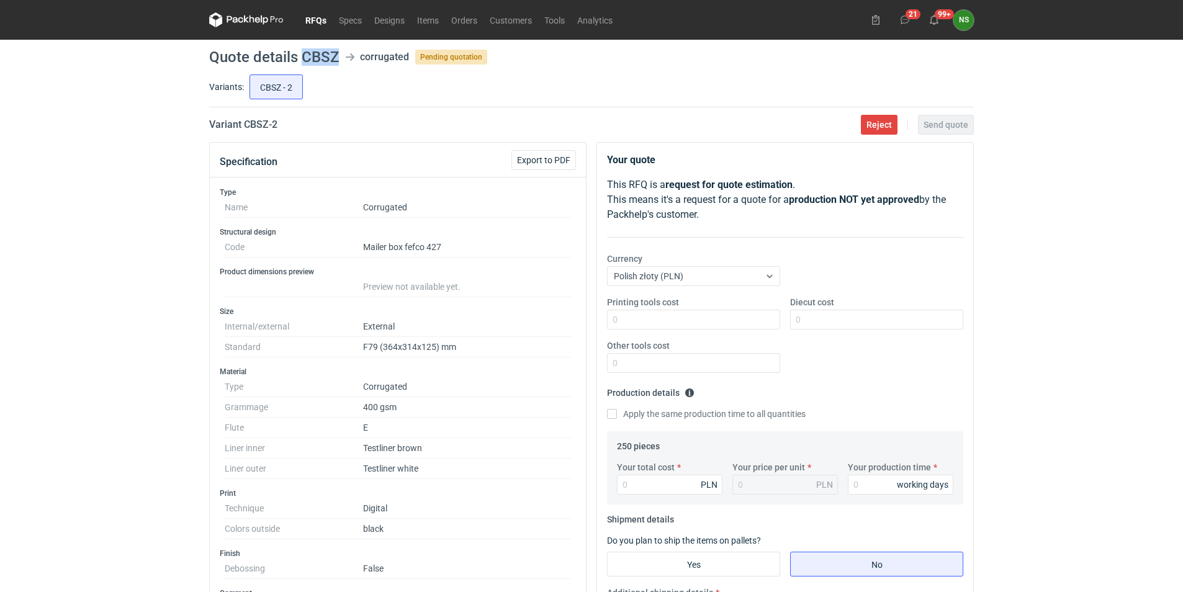
drag, startPoint x: 338, startPoint y: 53, endPoint x: 302, endPoint y: 55, distance: 36.6
click at [302, 55] on h1 "Quote details CBSZ" at bounding box center [274, 57] width 130 height 15
copy h1 "CBSZ"
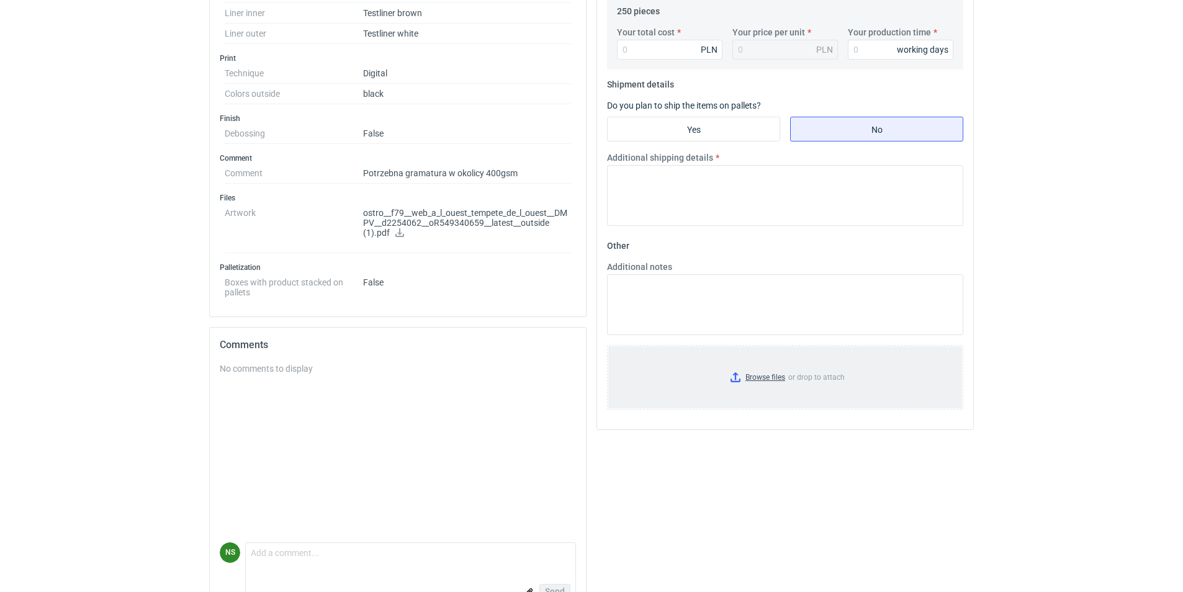
scroll to position [403, 0]
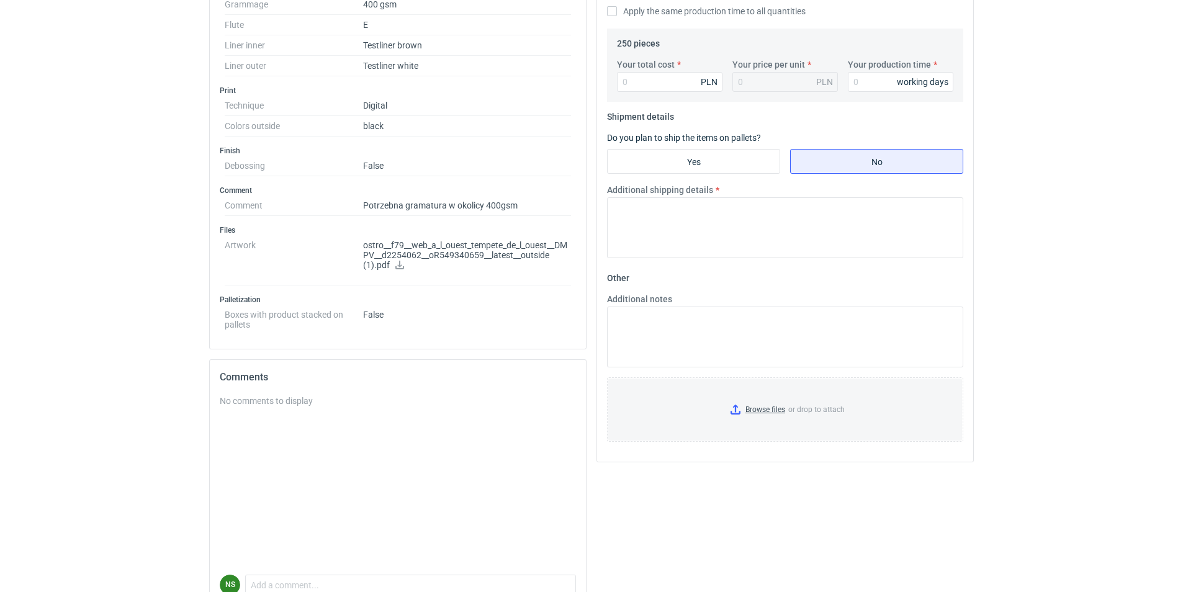
click at [412, 253] on p "ostro__f79__web_a_l_ouest_tempete_de_l_ouest__DMPV__d2254062__oR549340659__late…" at bounding box center [467, 255] width 208 height 31
click at [541, 251] on p "ostro__f79__web_a_l_ouest_tempete_de_l_ouest__DMPV__d2254062__oR549340659__late…" at bounding box center [467, 255] width 208 height 31
click at [367, 247] on p "ostro__f79__web_a_l_ouest_tempete_de_l_ouest__DMPV__d2254062__oR549340659__late…" at bounding box center [467, 255] width 208 height 31
click at [379, 243] on p "ostro__f79__web_a_l_ouest_tempete_de_l_ouest__DMPV__d2254062__oR549340659__late…" at bounding box center [467, 255] width 208 height 31
click at [397, 264] on icon at bounding box center [400, 265] width 10 height 9
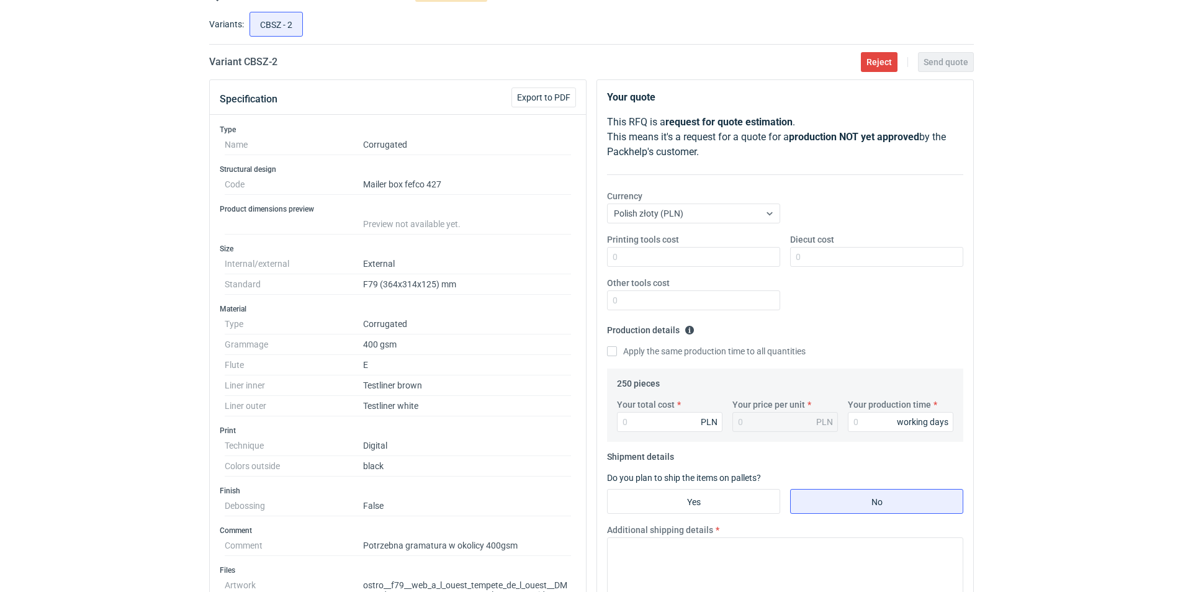
scroll to position [0, 0]
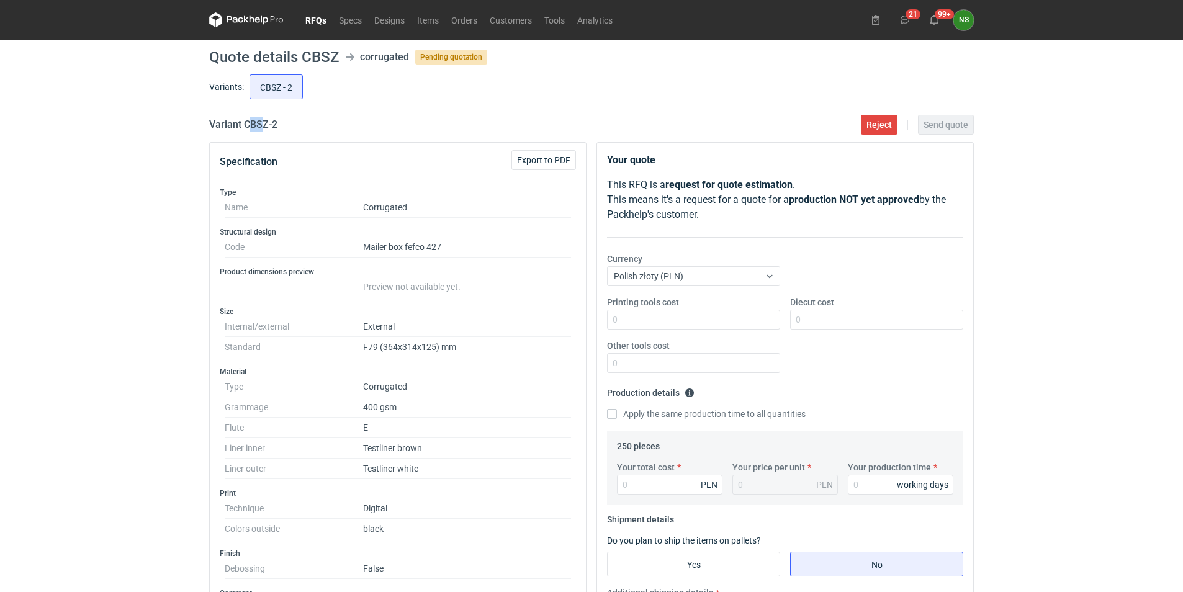
drag, startPoint x: 265, startPoint y: 124, endPoint x: 249, endPoint y: 125, distance: 15.6
click at [249, 125] on h2 "Variant CBSZ - 2" at bounding box center [243, 124] width 68 height 15
click at [245, 126] on h2 "Variant CBSZ - 2" at bounding box center [243, 124] width 68 height 15
click at [245, 128] on div "Variant CBSZ - 2 Reject Send quote" at bounding box center [591, 124] width 765 height 15
copy h2 "CBSZ - 2"
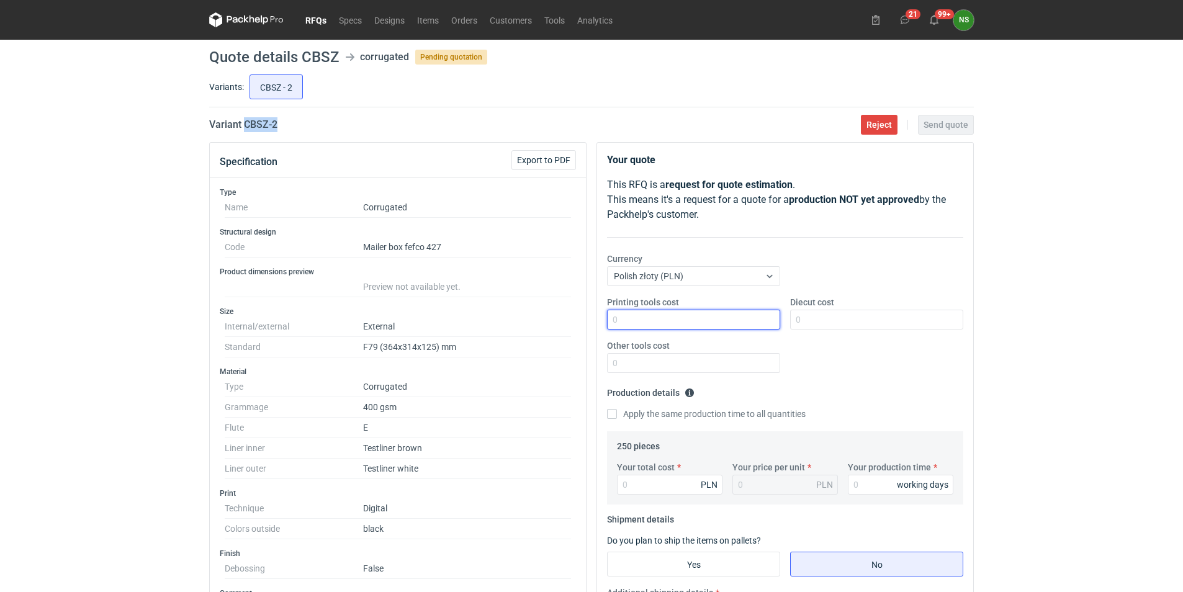
click at [634, 318] on input "Printing tools cost" at bounding box center [693, 320] width 173 height 20
type input "0"
click at [818, 319] on input "Diecut cost" at bounding box center [876, 320] width 173 height 20
paste input "4095,20"
type input "4"
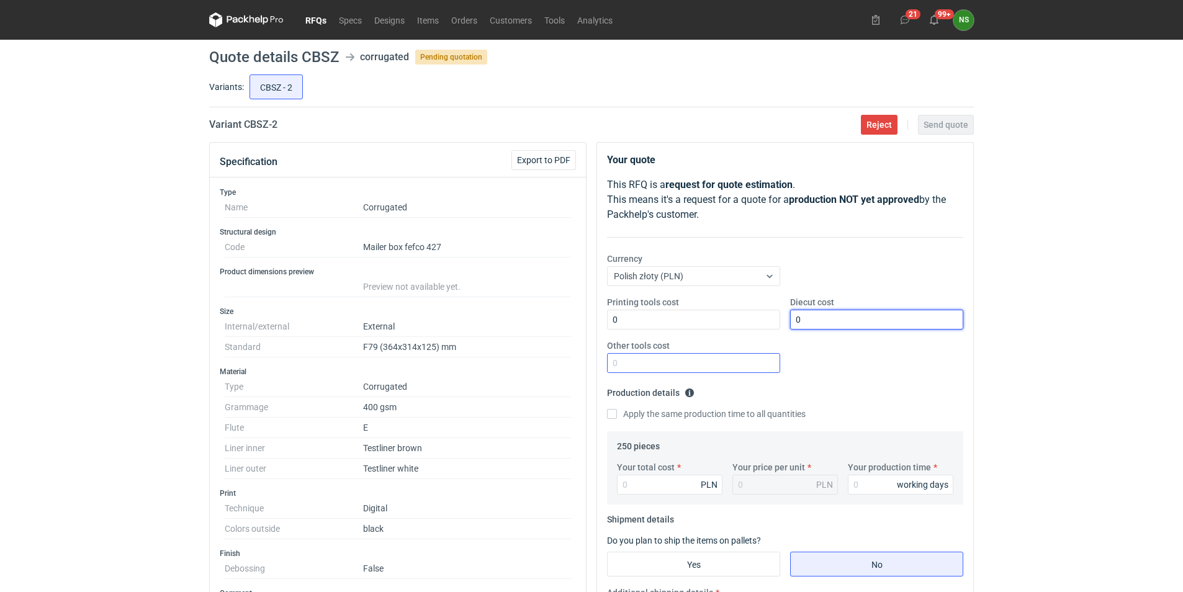
type input "0"
click at [670, 361] on input "Other tools cost" at bounding box center [693, 363] width 173 height 20
type input "0"
click at [633, 484] on input "Your total cost" at bounding box center [670, 485] width 106 height 20
paste input "4095.20"
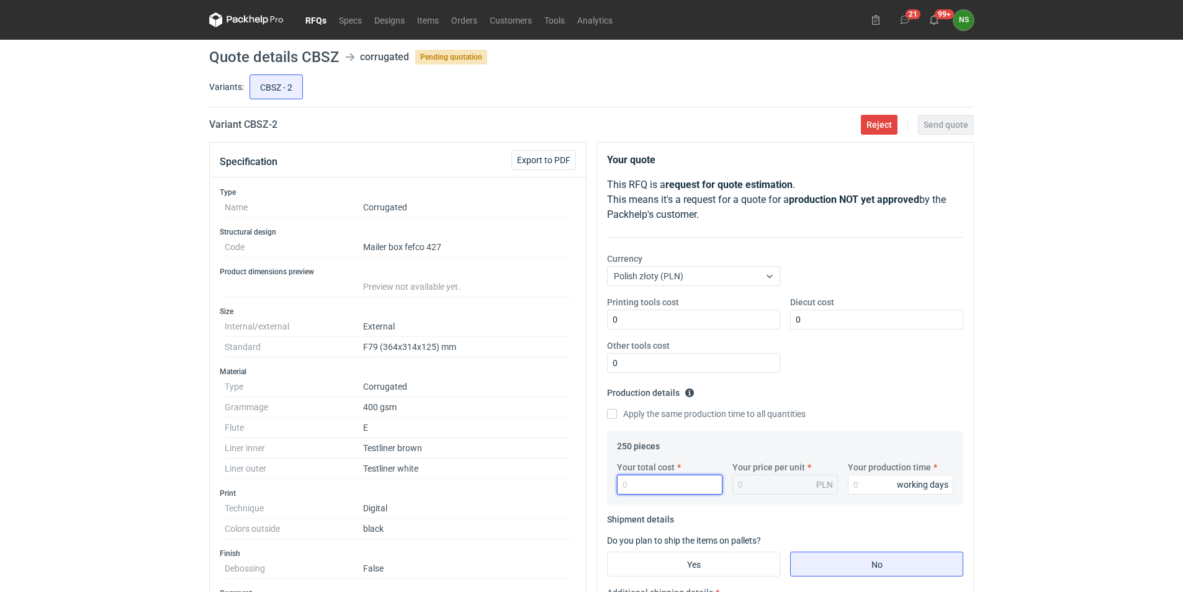
type input "4095.20"
type input "16.38"
type input "4095.20"
click at [798, 490] on div "16.38 PLN" at bounding box center [785, 485] width 106 height 20
click at [878, 480] on input "Your production time" at bounding box center [901, 485] width 106 height 20
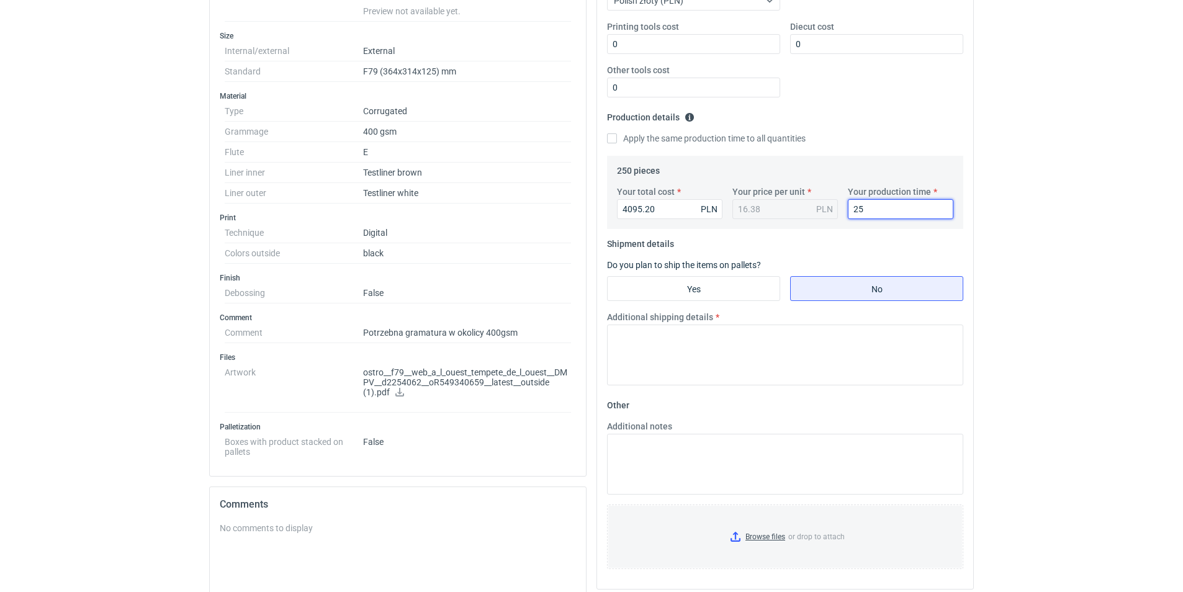
scroll to position [303, 0]
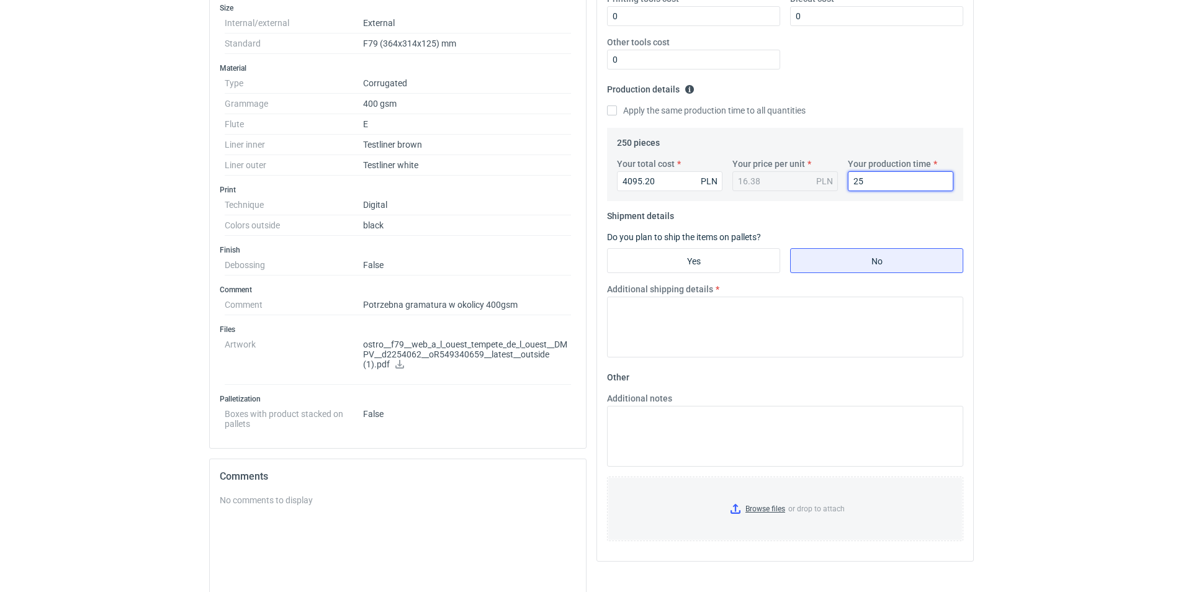
type input "25"
drag, startPoint x: 664, startPoint y: 181, endPoint x: 571, endPoint y: 168, distance: 94.0
click at [560, 167] on div "Specification Export to PDF Type Name Corrugated Structural design Code Mailer …" at bounding box center [591, 298] width 775 height 918
paste input "20539.0"
type input "20539.00"
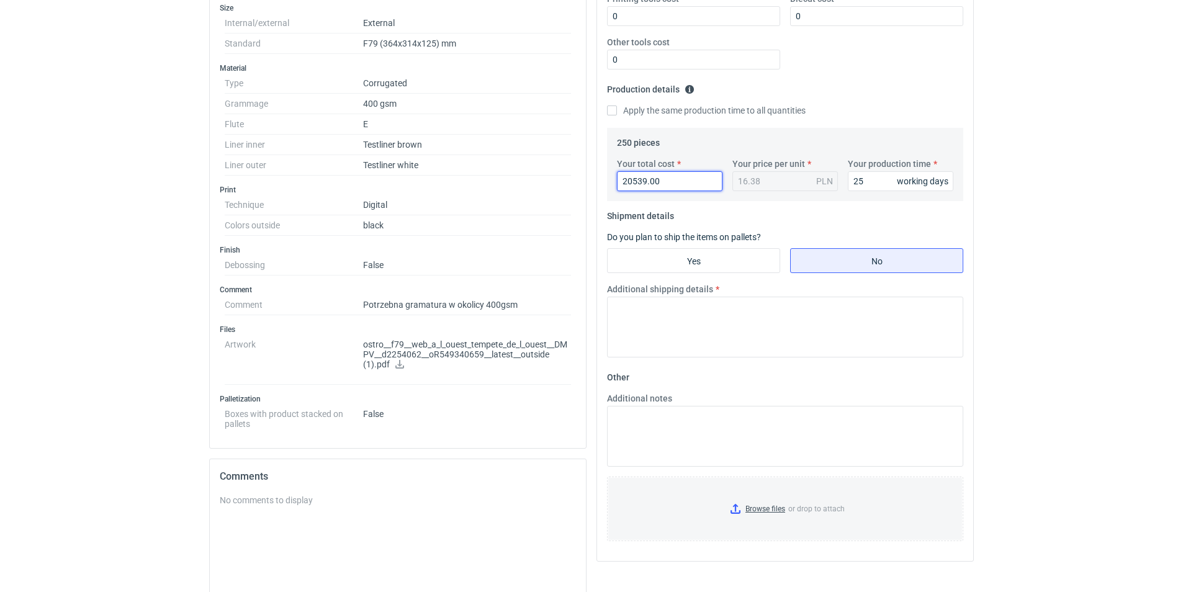
type input "82.16"
drag, startPoint x: 677, startPoint y: 186, endPoint x: 569, endPoint y: 177, distance: 108.3
click at [560, 173] on div "Specification Export to PDF Type Name Corrugated Structural design Code Mailer …" at bounding box center [591, 298] width 775 height 918
paste input "5134.75"
type input "5134.75"
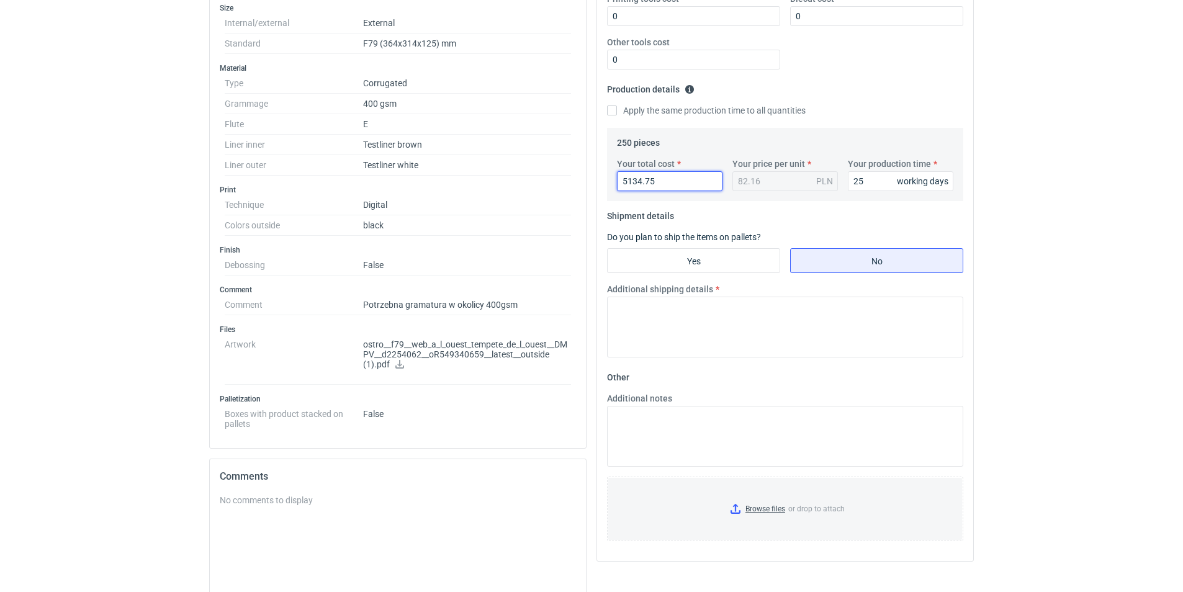
type input "20.54"
type input "5135"
click at [757, 177] on div "20.54 PLN" at bounding box center [785, 181] width 106 height 20
click at [689, 256] on input "Yes" at bounding box center [694, 261] width 172 height 24
radio input "true"
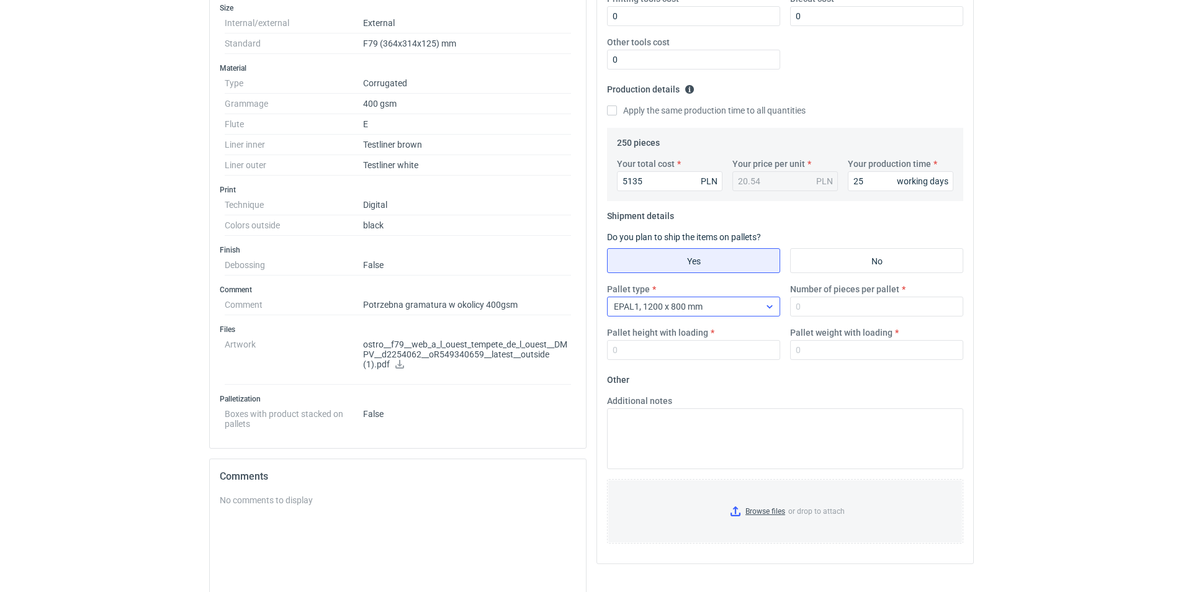
click at [700, 305] on span "EPAL1, 1200 x 800 mm" at bounding box center [658, 307] width 89 height 10
drag, startPoint x: 692, startPoint y: 357, endPoint x: 772, endPoint y: 330, distance: 84.6
click at [692, 356] on span "EPAL2, 1200 x 1000 mm" at bounding box center [664, 355] width 94 height 12
click at [807, 307] on input "Number of pieces per pallet" at bounding box center [876, 307] width 173 height 20
type input "250"
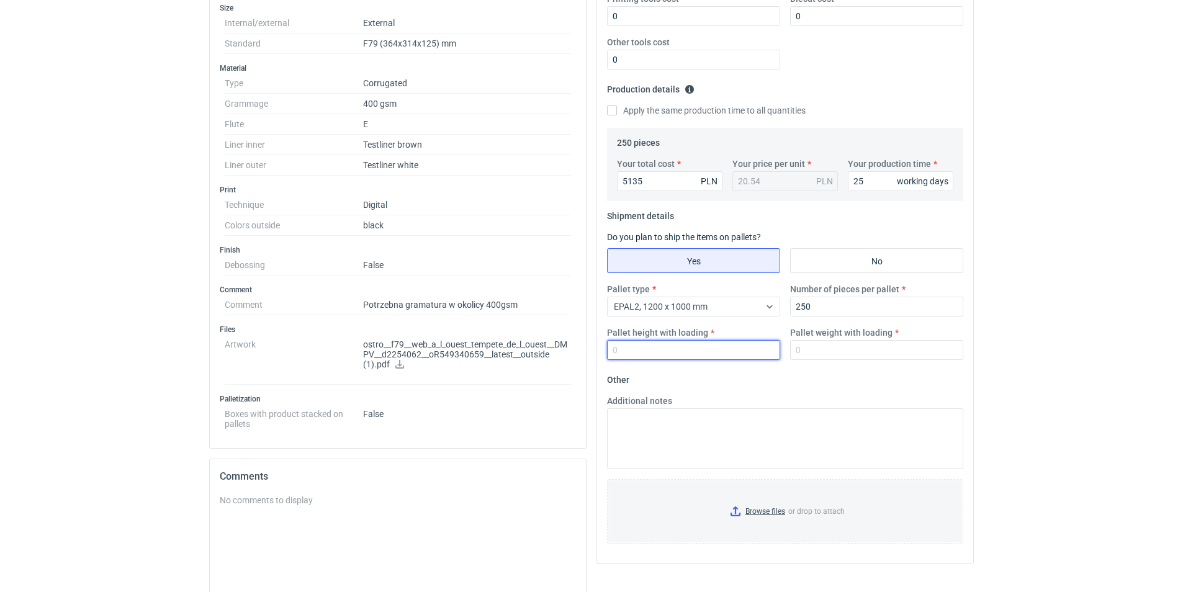
click at [684, 351] on input "Pallet height with loading" at bounding box center [693, 350] width 173 height 20
type input "1"
type input "500"
click at [830, 356] on input "Pallet weight with loading" at bounding box center [876, 350] width 173 height 20
type input "120"
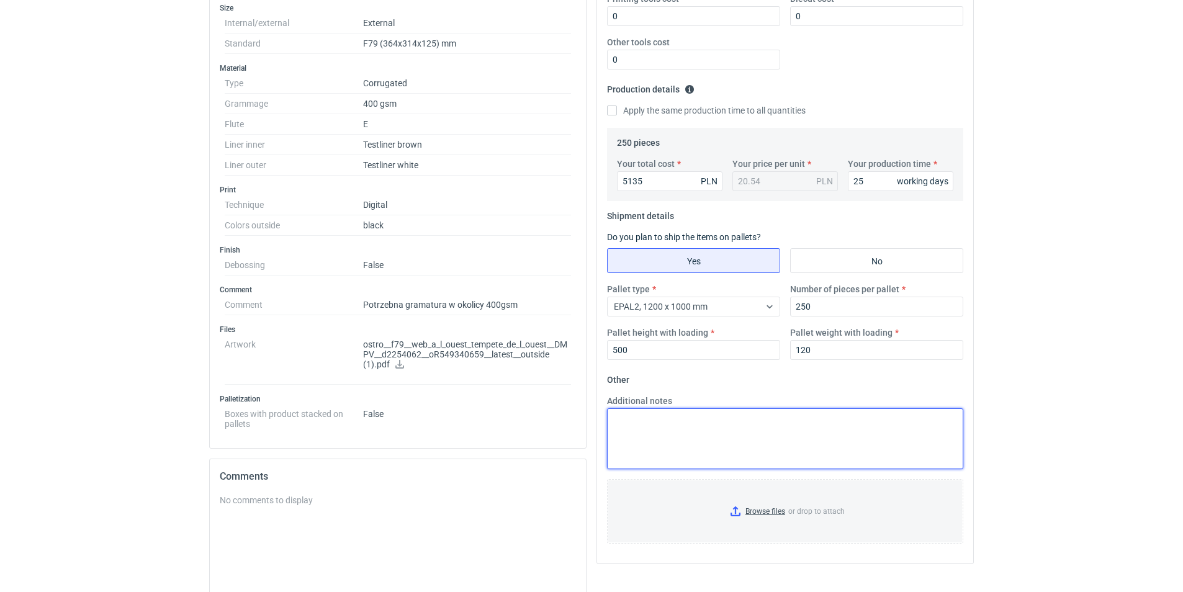
click at [680, 437] on textarea "Additional notes" at bounding box center [785, 438] width 356 height 61
type textarea "surowiec z magazynu"
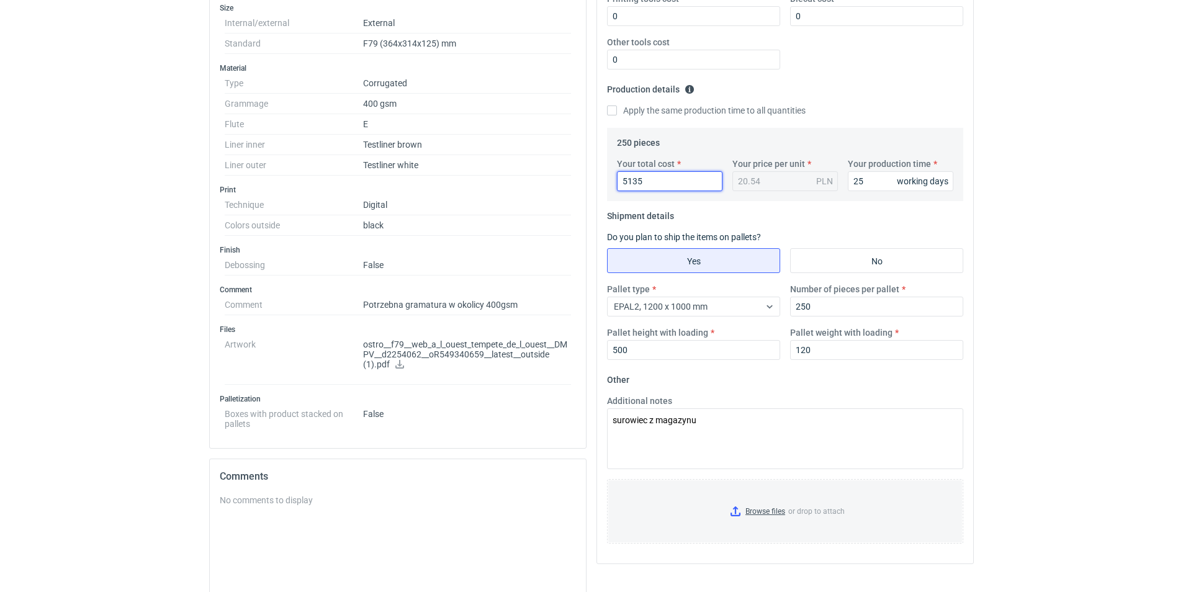
click at [657, 182] on input "5135" at bounding box center [670, 181] width 106 height 20
drag, startPoint x: 660, startPoint y: 186, endPoint x: 549, endPoint y: 172, distance: 111.9
click at [550, 172] on div "Specification Export to PDF Type Name Corrugated Structural design Code Mailer …" at bounding box center [591, 298] width 775 height 918
type input "5090"
type input "20.36"
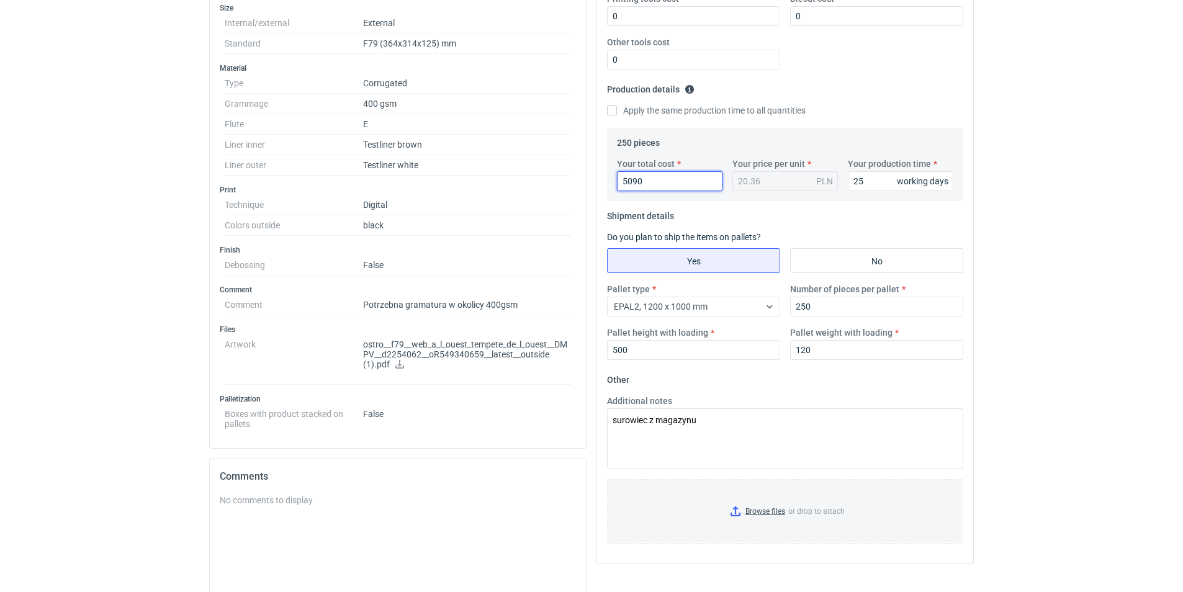
click at [650, 179] on input "5090" at bounding box center [670, 181] width 106 height 20
click at [869, 176] on input "25" at bounding box center [901, 181] width 106 height 20
click at [827, 307] on input "250" at bounding box center [876, 307] width 173 height 20
click at [820, 352] on input "120" at bounding box center [876, 350] width 173 height 20
click at [814, 305] on input "250" at bounding box center [876, 307] width 173 height 20
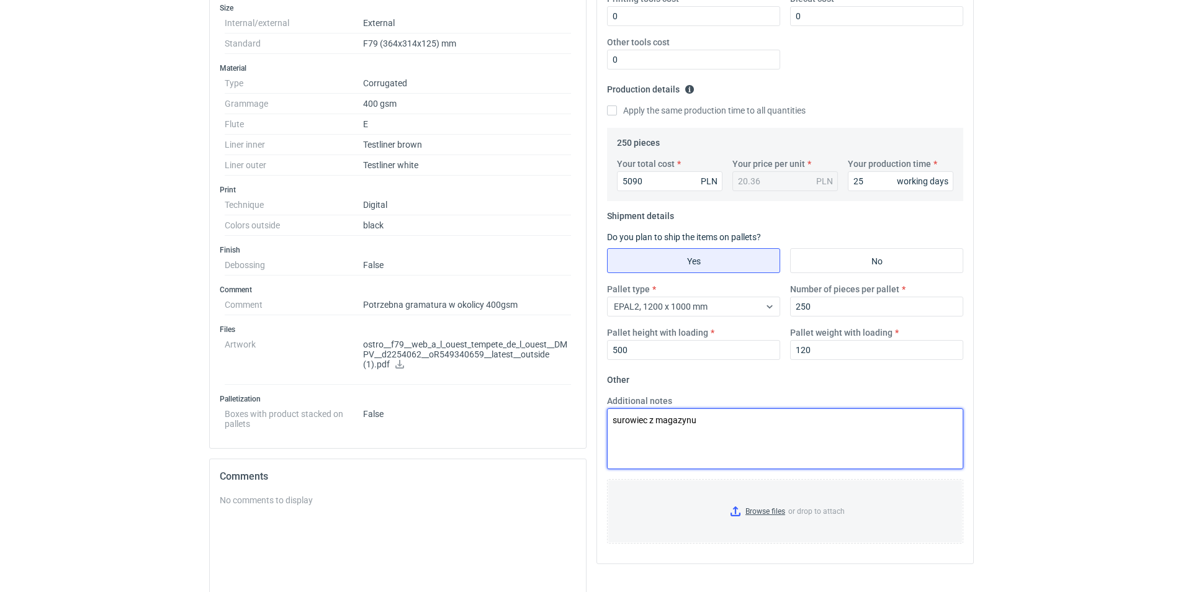
click at [717, 420] on textarea "surowiec z magazynu" at bounding box center [785, 438] width 356 height 61
paste textarea "T30E2TWT0367"
drag, startPoint x: 697, startPoint y: 420, endPoint x: 560, endPoint y: 408, distance: 137.0
click at [560, 408] on div "Specification Export to PDF Type Name Corrugated Structural design Code Mailer …" at bounding box center [591, 298] width 775 height 918
click at [732, 421] on textarea "surowiec T30E2TWT0367" at bounding box center [785, 438] width 356 height 61
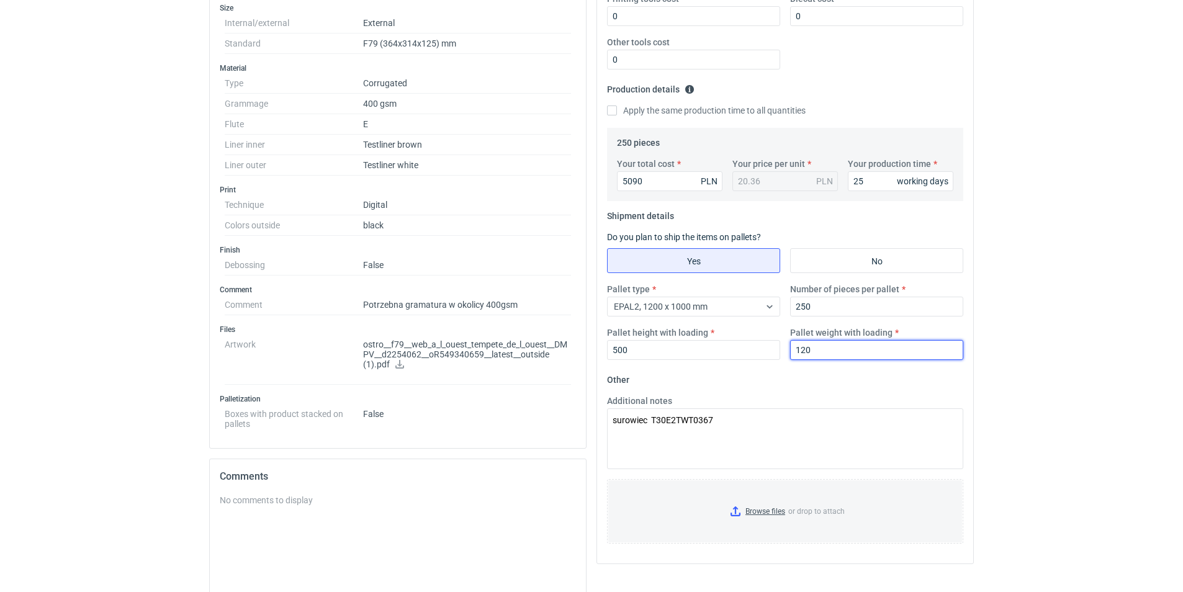
click at [840, 348] on input "120" at bounding box center [876, 350] width 173 height 20
drag, startPoint x: 736, startPoint y: 339, endPoint x: 722, endPoint y: 337, distance: 13.8
click at [722, 337] on div "Pallet type EPAL2, 1200 x 1000 mm Number of pieces per pallet 250 Pallet height…" at bounding box center [785, 326] width 366 height 87
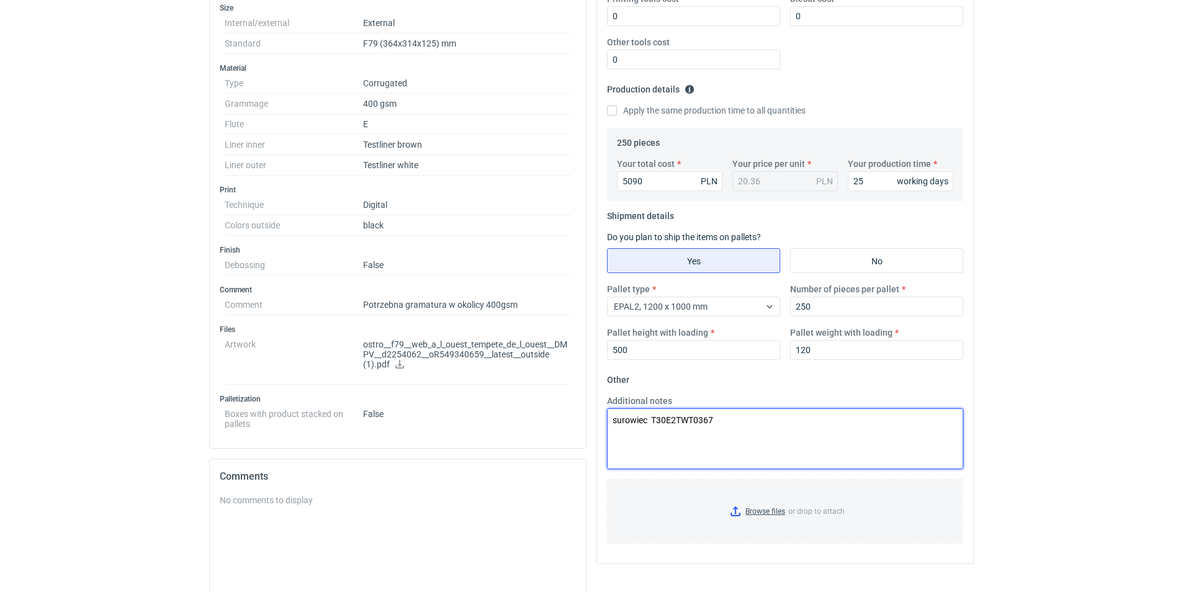
click at [740, 422] on textarea "surowiec T30E2TWT0367" at bounding box center [785, 438] width 356 height 61
type textarea "surowiec T30E2TWT0367 wartość zamówienia podana dla ilości 310sz"
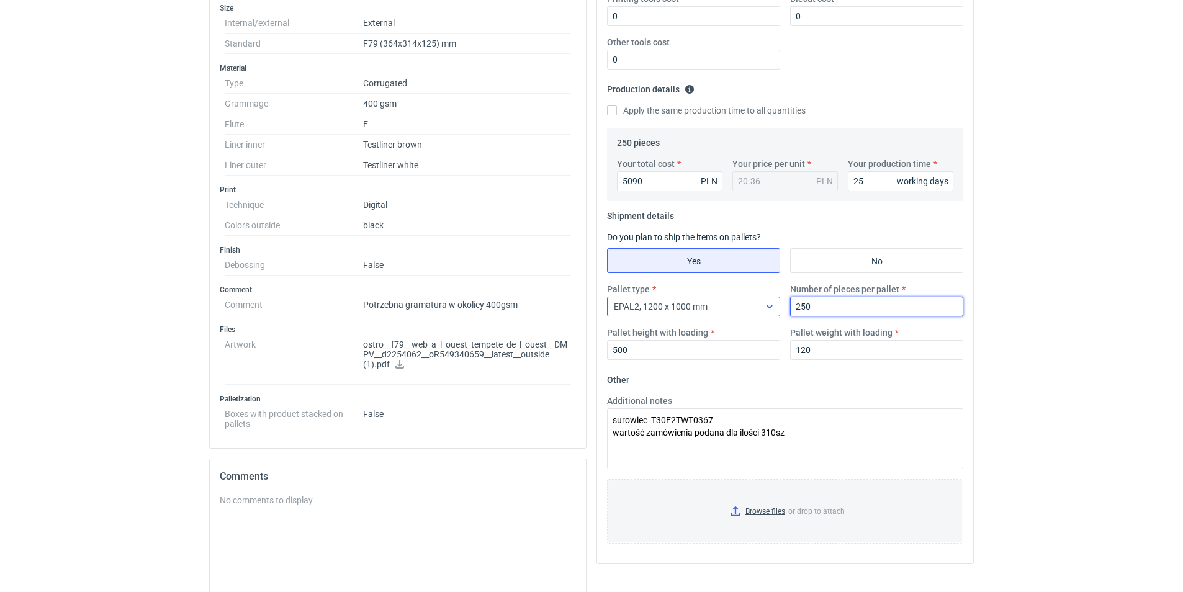
drag, startPoint x: 813, startPoint y: 310, endPoint x: 770, endPoint y: 304, distance: 43.8
click at [770, 304] on div "Pallet type EPAL2, 1200 x 1000 mm Number of pieces per pallet 250 Pallet height…" at bounding box center [785, 326] width 366 height 87
type input "310"
click at [664, 348] on input "500" at bounding box center [693, 350] width 173 height 20
click at [837, 352] on input "120" at bounding box center [876, 350] width 173 height 20
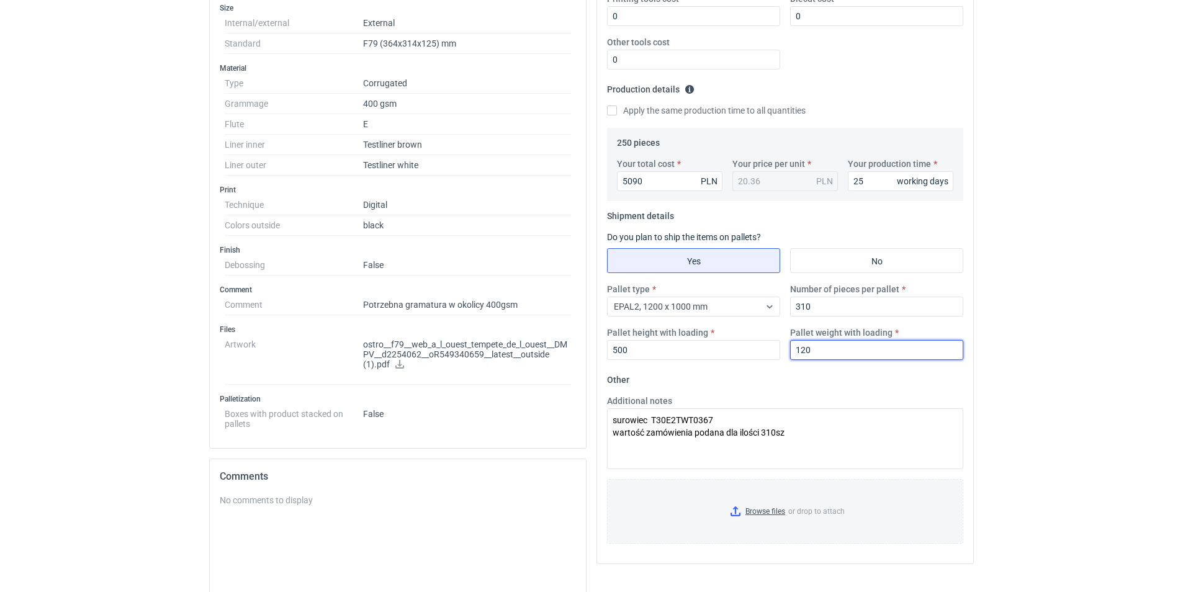
drag, startPoint x: 837, startPoint y: 352, endPoint x: 590, endPoint y: 314, distance: 249.9
click at [591, 314] on div "Specification Export to PDF Type Name Corrugated Structural design Code Mailer …" at bounding box center [591, 298] width 775 height 918
type input "150"
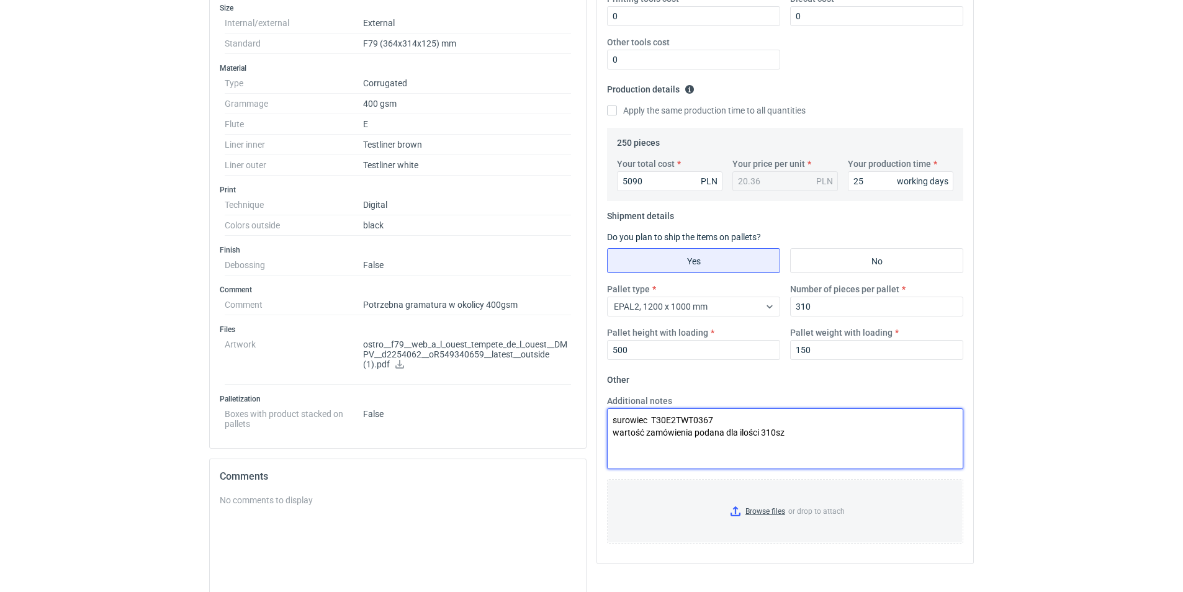
click at [811, 433] on textarea "surowiec T30E2TWT0367 wartość zamówienia podana dla ilości 310sz" at bounding box center [785, 438] width 356 height 61
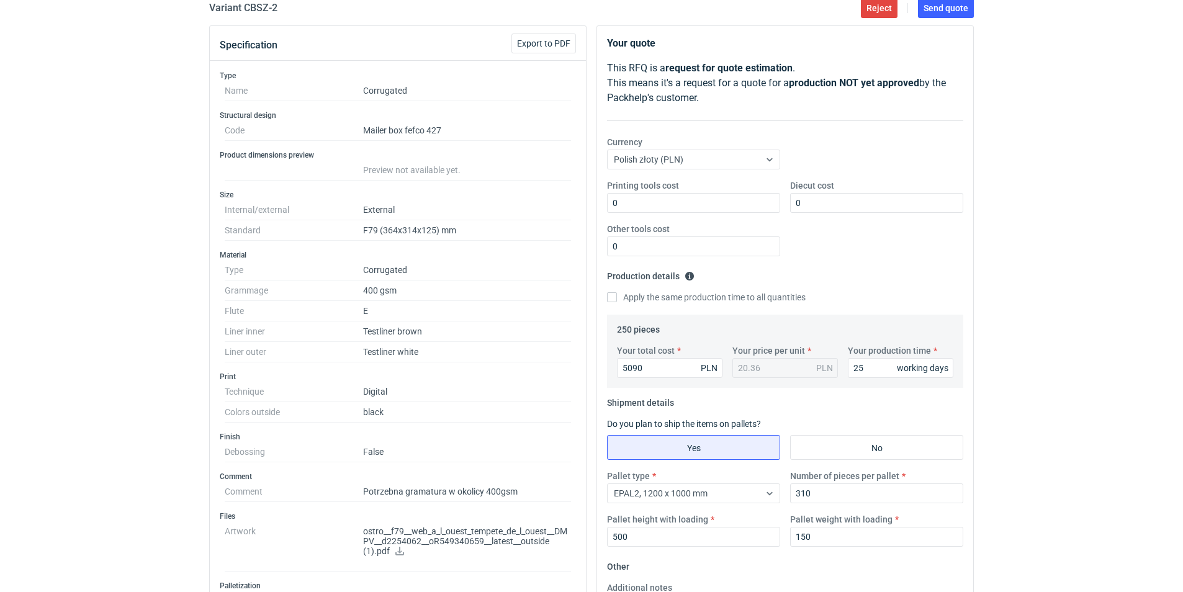
scroll to position [111, 0]
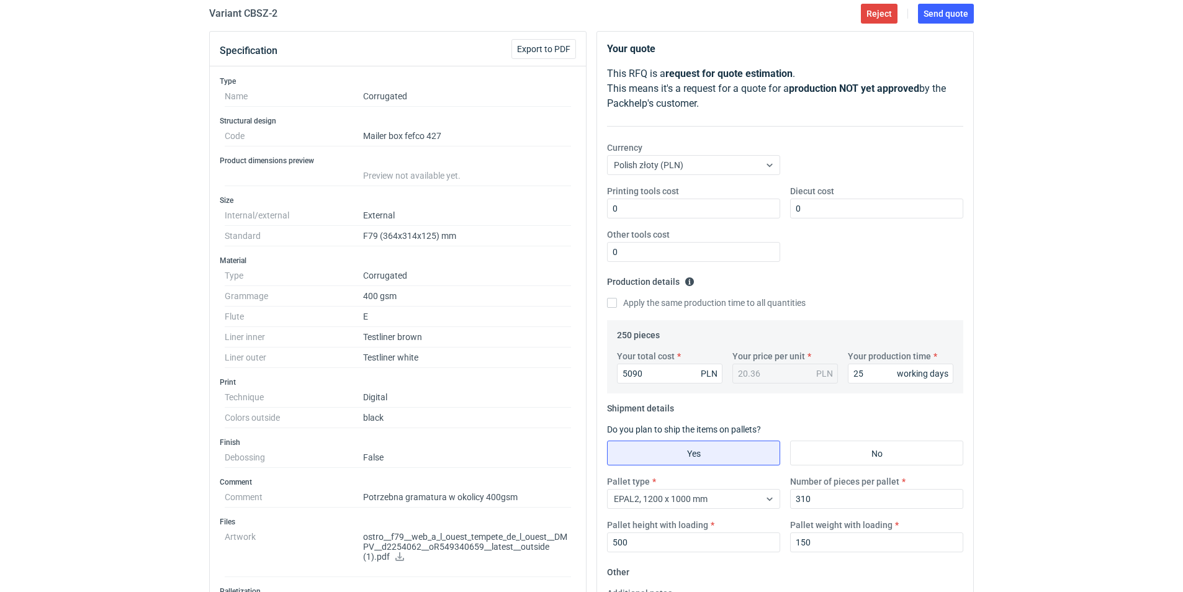
type textarea "surowiec T30E2TWT0367 wartość zamówienia podana dla ilości 310 jest to MOQ dla …"
click at [655, 374] on input "5090" at bounding box center [670, 374] width 106 height 20
drag, startPoint x: 655, startPoint y: 375, endPoint x: 580, endPoint y: 374, distance: 75.1
click at [580, 374] on div "Specification Export to PDF Type Name Corrugated Structural design Code Mailer …" at bounding box center [591, 490] width 775 height 918
type input "5100"
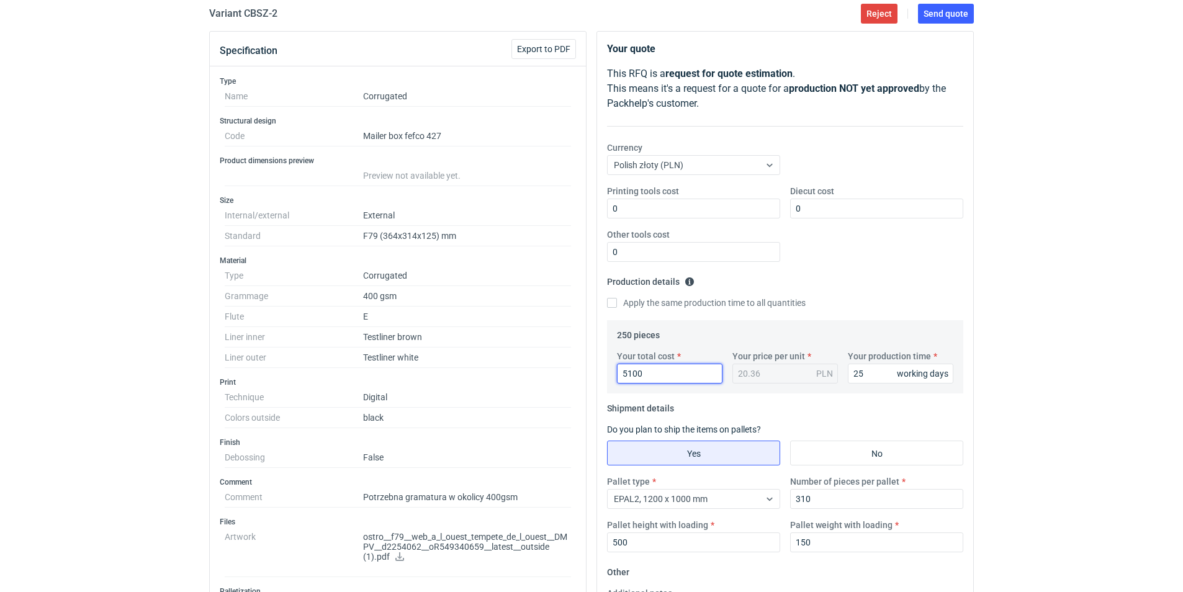
type input "20.4"
type input "5100"
click at [879, 377] on input "25" at bounding box center [901, 374] width 106 height 20
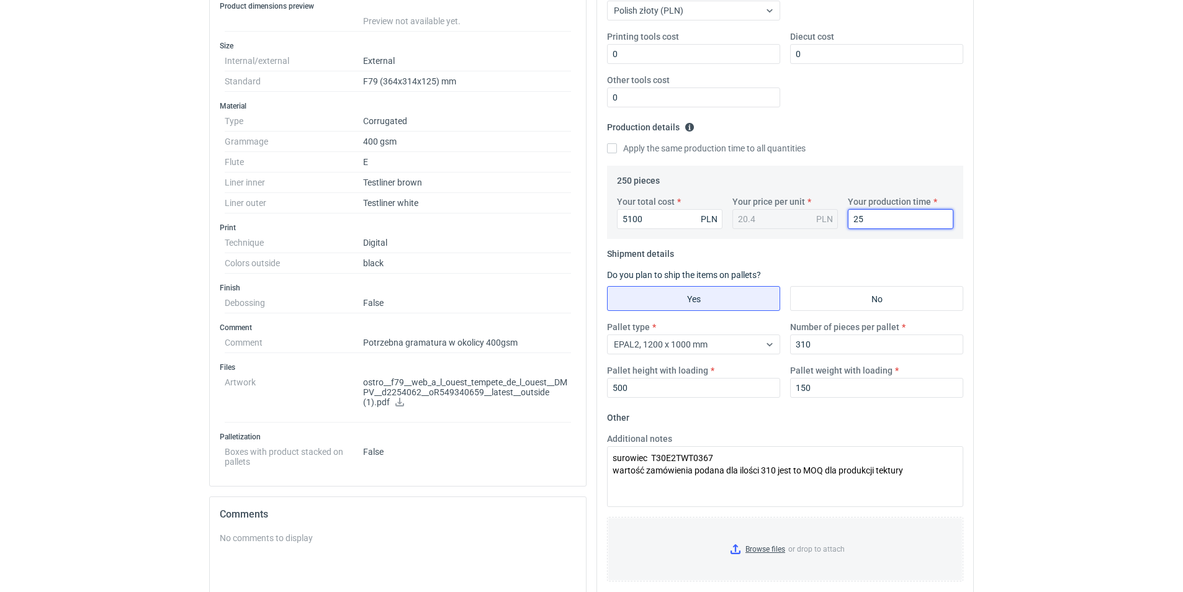
scroll to position [275, 0]
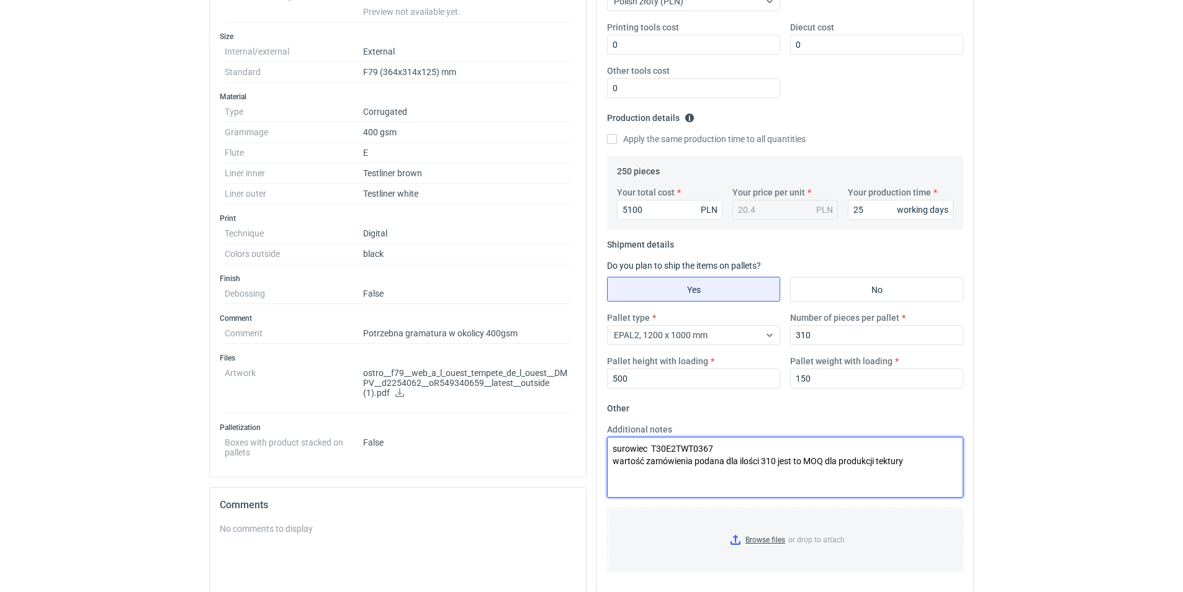
click at [714, 449] on textarea "surowiec T30E2TWT0367 wartość zamówienia podana dla ilości 310 jest to MOQ dla …" at bounding box center [785, 467] width 356 height 61
type textarea "surowiec T30E2TWT0398 wartość zamówienia podana dla ilości 310 jest to MOQ dla …"
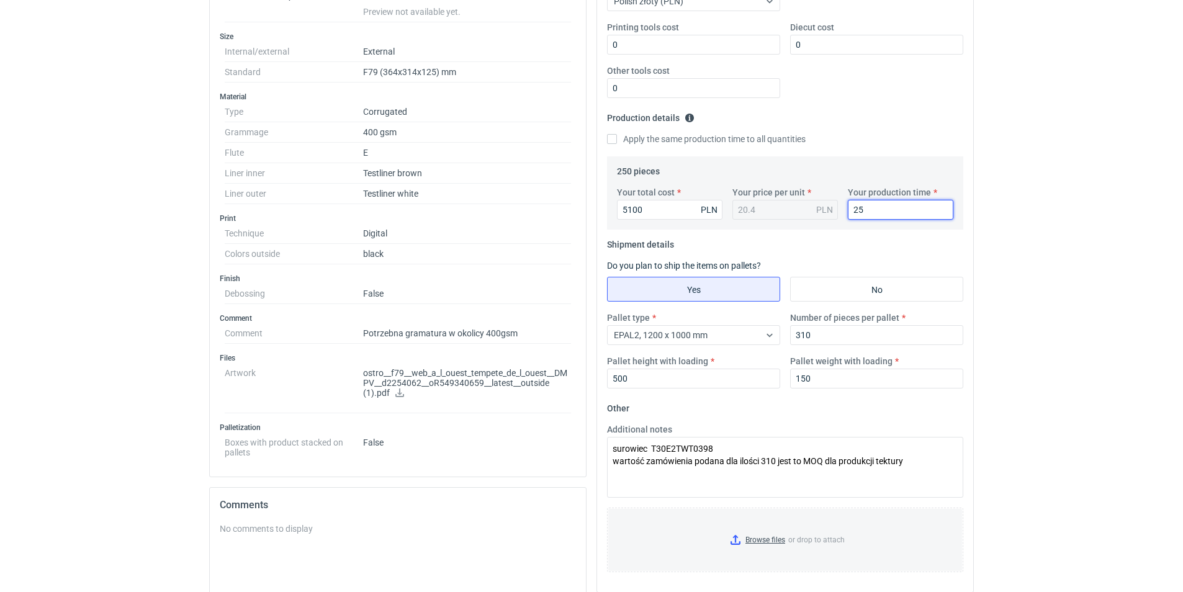
drag, startPoint x: 1182, startPoint y: 473, endPoint x: 1180, endPoint y: 489, distance: 16.3
click at [1180, 317] on html "RFQs Specs Designs Items Orders Customers Tools Analytics 21 99+ NS [PERSON_NAM…" at bounding box center [591, 21] width 1183 height 592
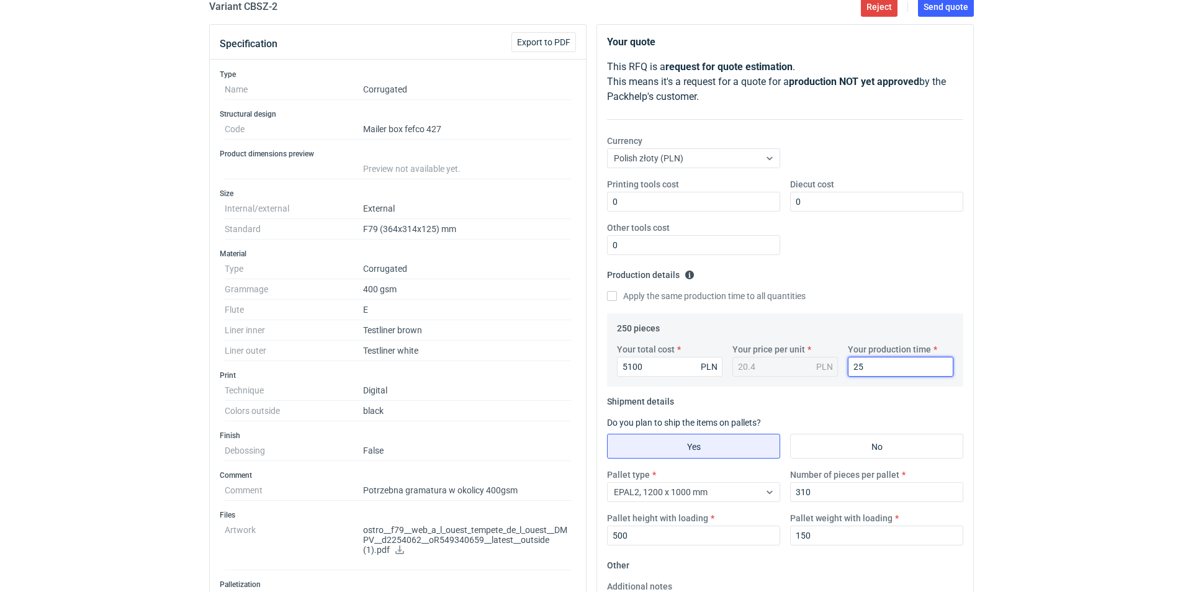
scroll to position [0, 0]
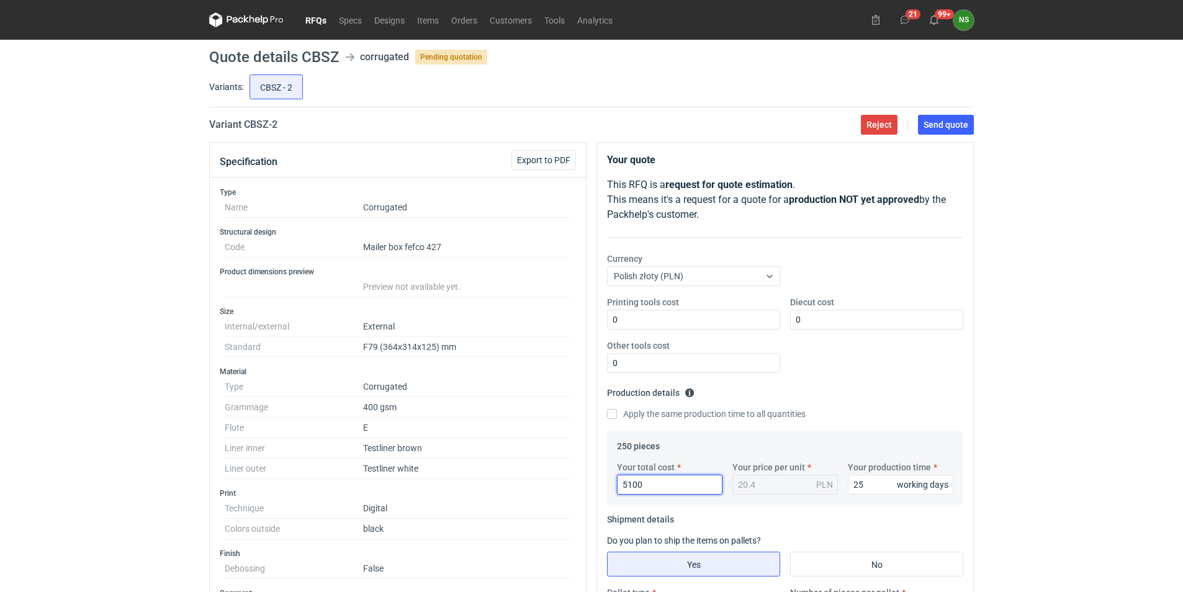
click at [678, 492] on input "5100" at bounding box center [670, 485] width 106 height 20
click at [905, 489] on div "working days" at bounding box center [923, 484] width 52 height 12
click at [957, 129] on span "Send quote" at bounding box center [945, 124] width 45 height 9
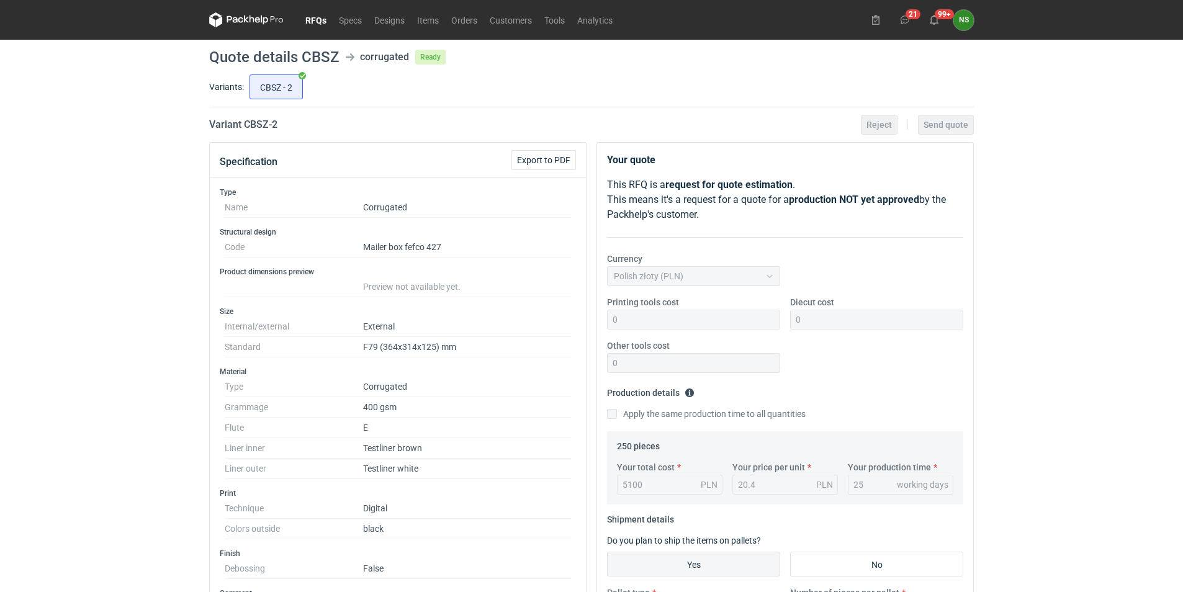
drag, startPoint x: 319, startPoint y: 22, endPoint x: 357, endPoint y: 65, distance: 56.7
click at [319, 22] on link "RFQs" at bounding box center [316, 19] width 34 height 15
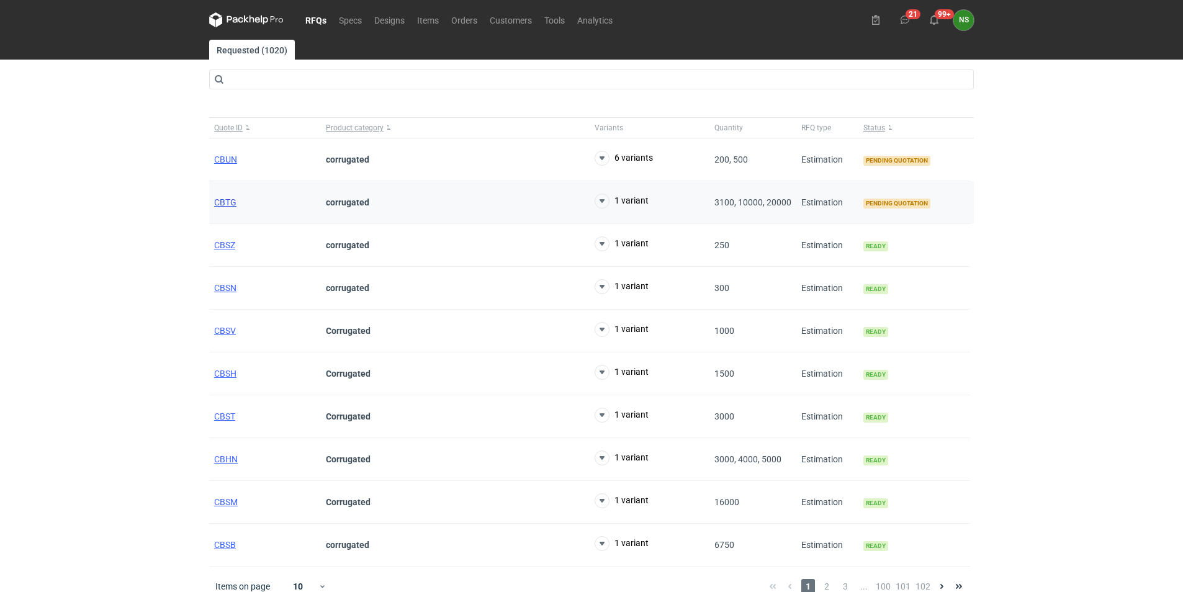
click at [220, 200] on span "CBTG" at bounding box center [225, 202] width 22 height 10
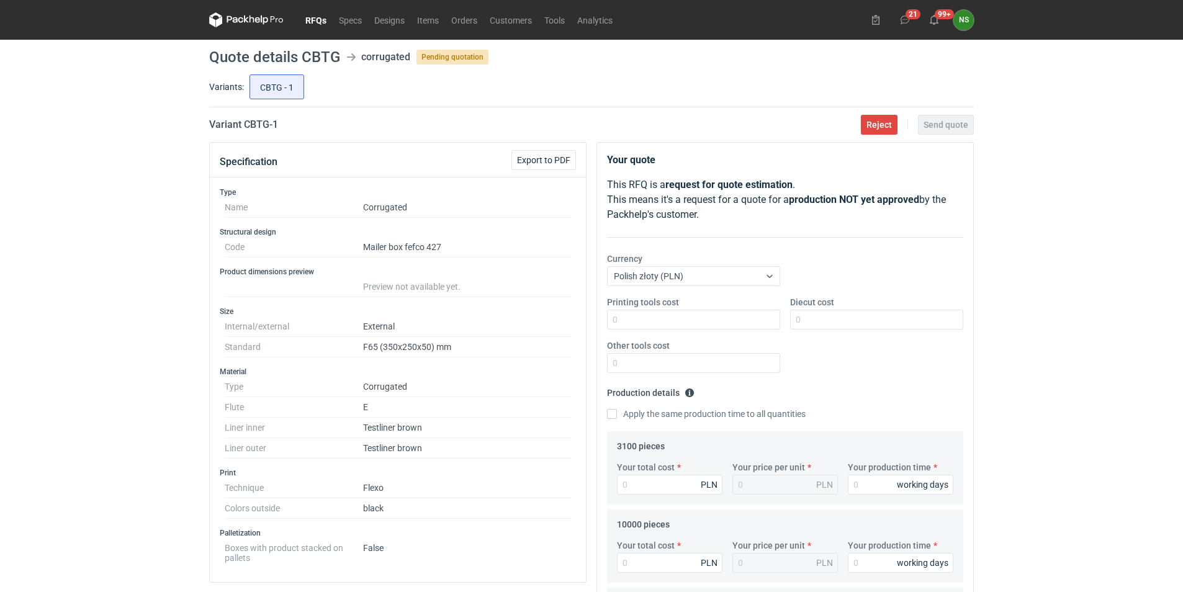
click at [310, 20] on link "RFQs" at bounding box center [316, 19] width 34 height 15
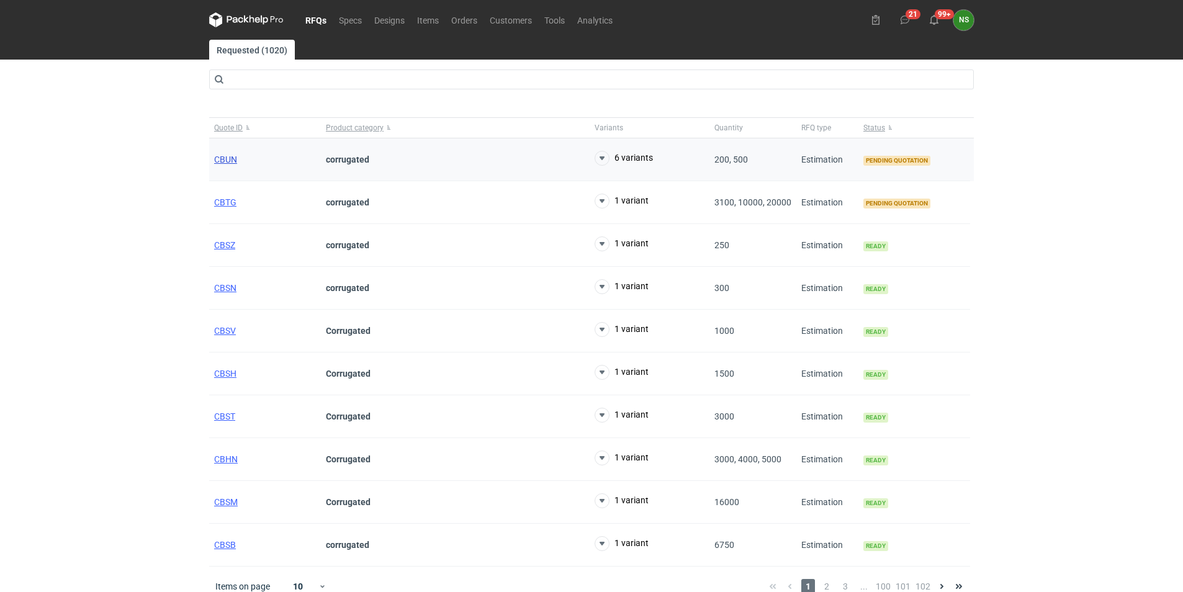
click at [216, 159] on span "CBUN" at bounding box center [225, 160] width 23 height 10
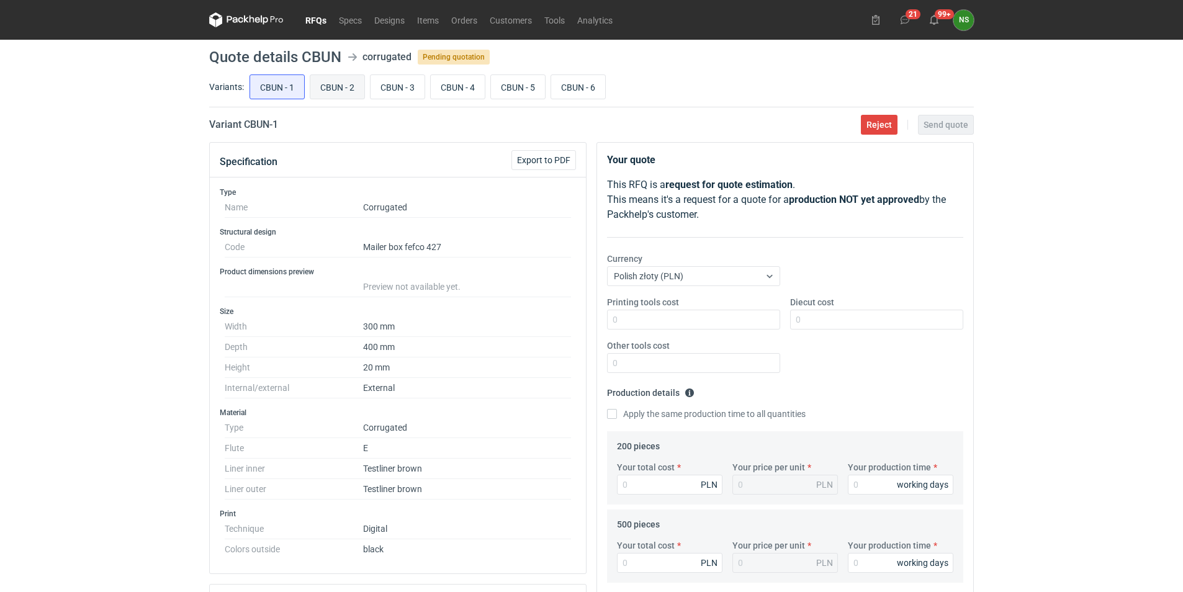
click at [349, 89] on input "CBUN - 2" at bounding box center [337, 87] width 54 height 24
radio input "true"
click at [378, 88] on input "CBUN - 3" at bounding box center [398, 87] width 54 height 24
radio input "true"
click at [450, 89] on input "CBUN - 4" at bounding box center [458, 87] width 54 height 24
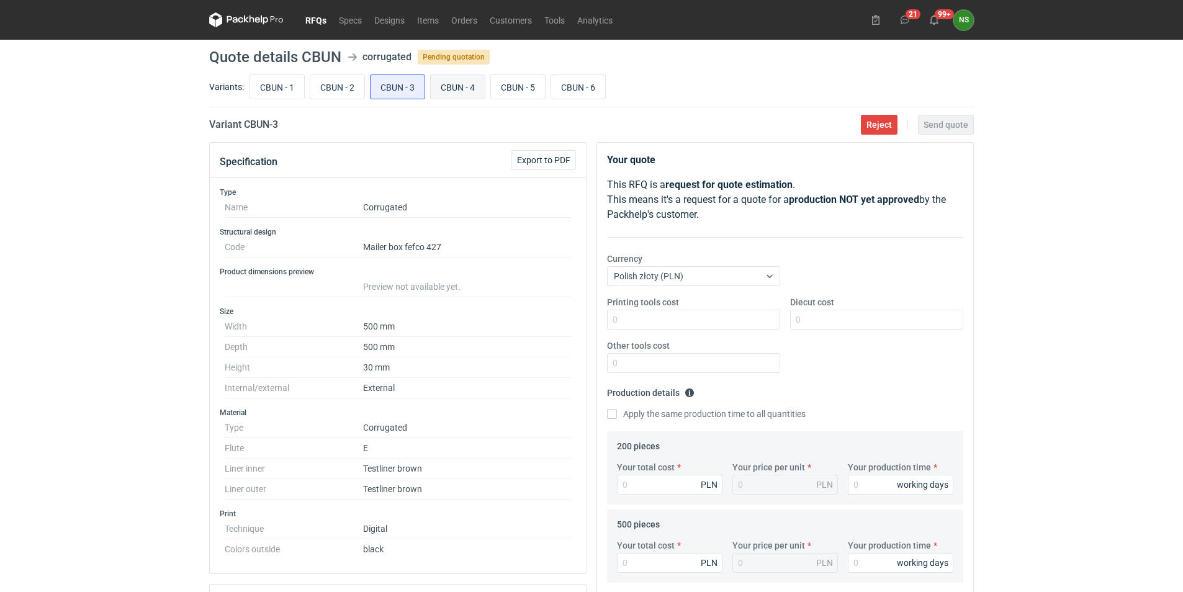
radio input "true"
click at [510, 92] on input "CBUN - 5" at bounding box center [518, 87] width 54 height 24
radio input "true"
click at [568, 94] on input "CBUN - 6" at bounding box center [578, 87] width 54 height 24
radio input "true"
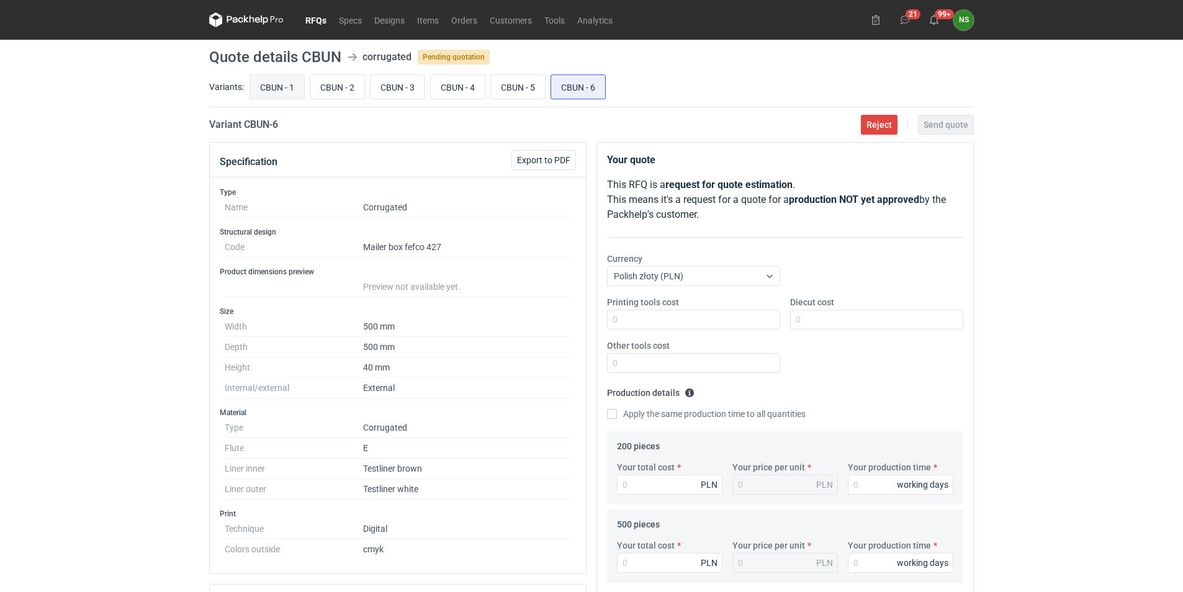
click at [282, 84] on input "CBUN - 1" at bounding box center [277, 87] width 54 height 24
radio input "true"
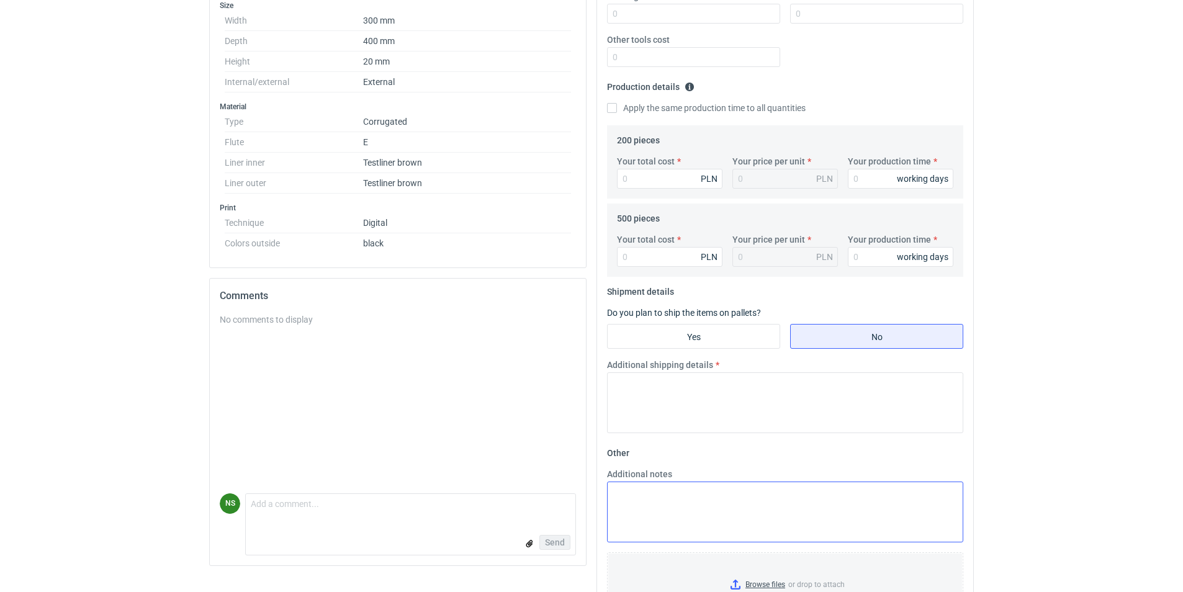
scroll to position [361, 0]
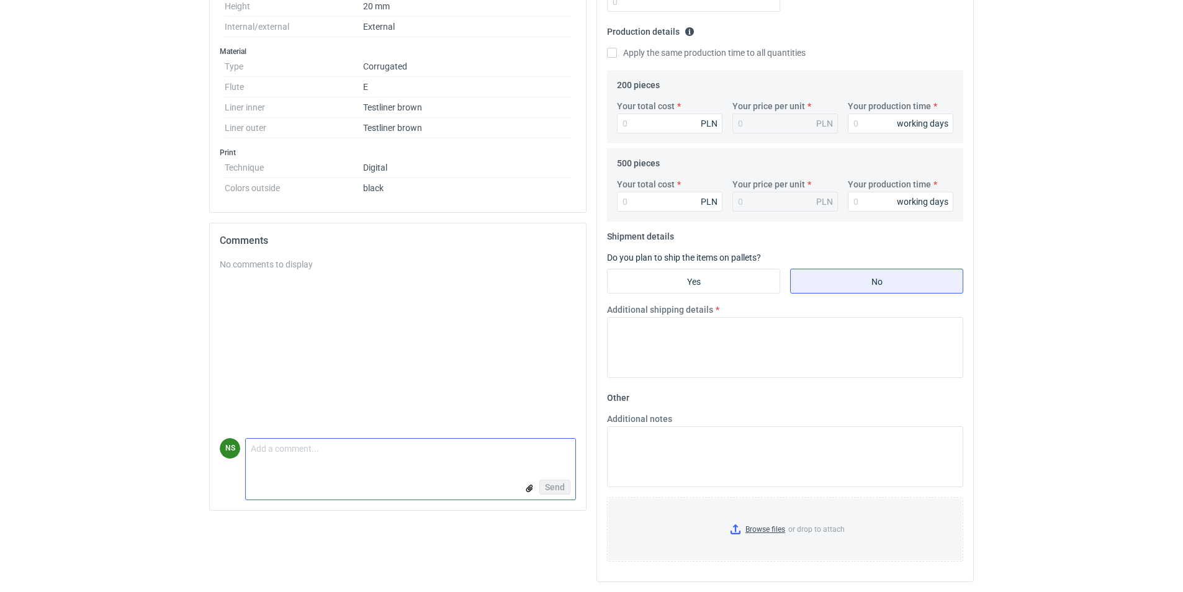
click at [327, 454] on textarea "Comment message" at bounding box center [411, 452] width 330 height 26
type textarea "Dzień dobry, jaki mam przyjąć procent nadruku?"
click at [558, 484] on span "Send" at bounding box center [555, 487] width 20 height 9
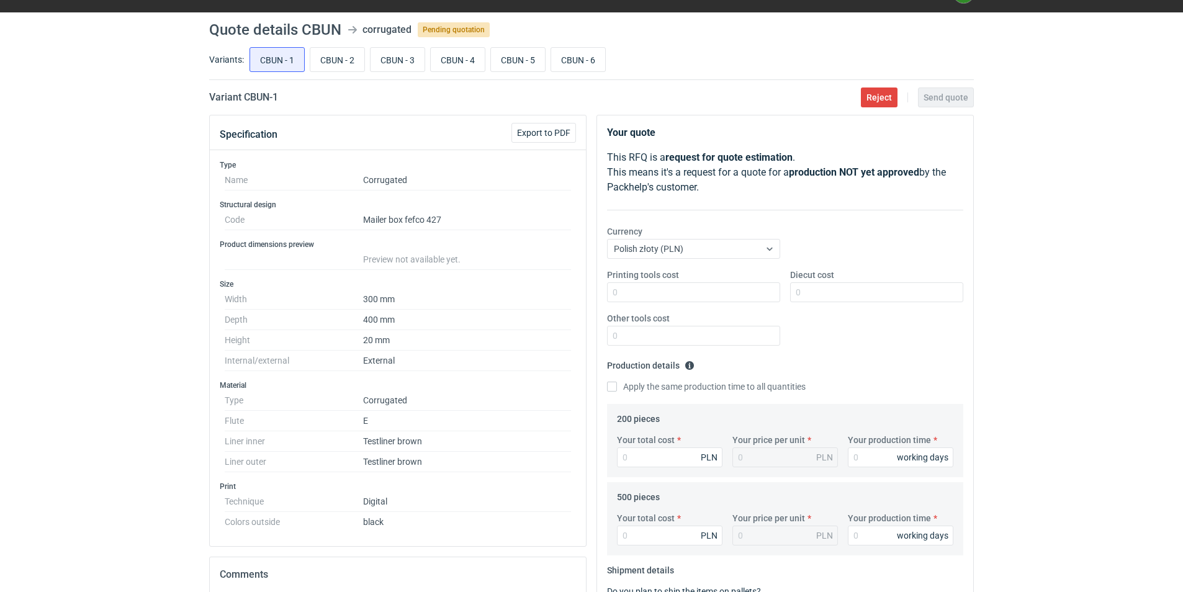
scroll to position [26, 0]
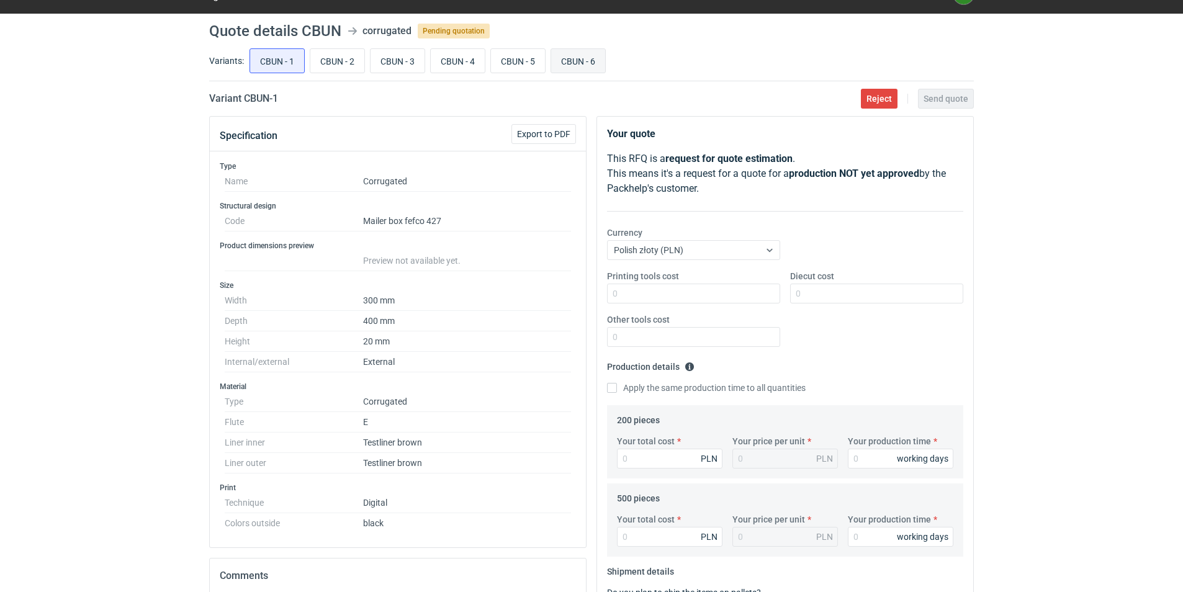
click at [583, 62] on input "CBUN - 6" at bounding box center [578, 61] width 54 height 24
radio input "true"
click at [512, 66] on input "CBUN - 5" at bounding box center [518, 61] width 54 height 24
radio input "true"
click at [463, 64] on input "CBUN - 4" at bounding box center [458, 61] width 54 height 24
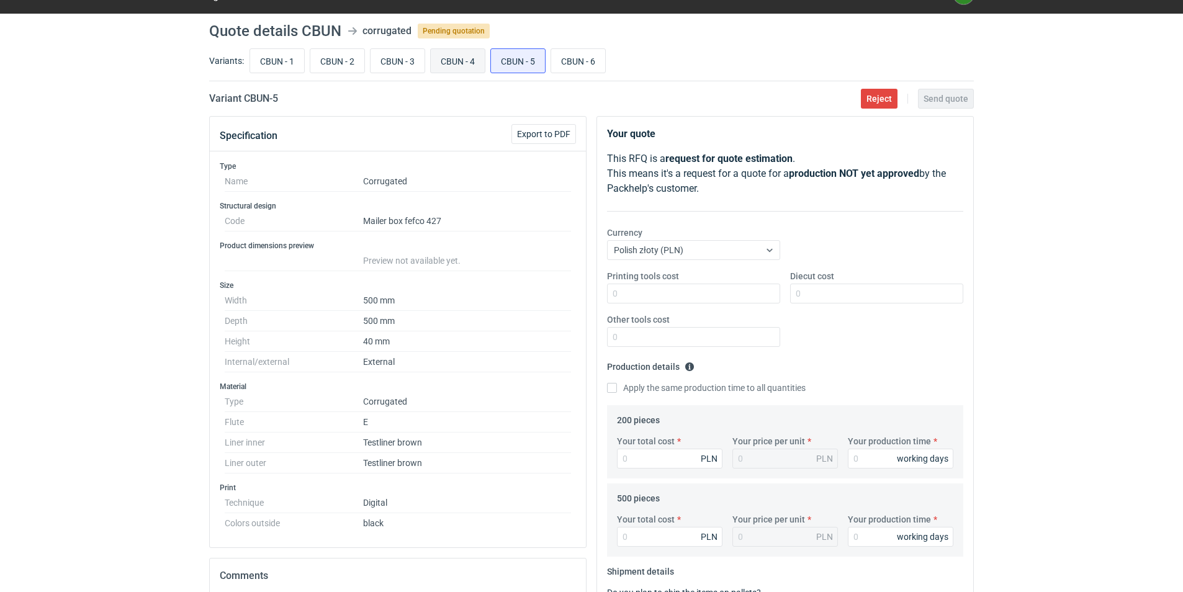
radio input "true"
click at [588, 67] on input "CBUN - 6" at bounding box center [578, 61] width 54 height 24
radio input "true"
click at [386, 63] on input "CBUN - 3" at bounding box center [398, 61] width 54 height 24
radio input "true"
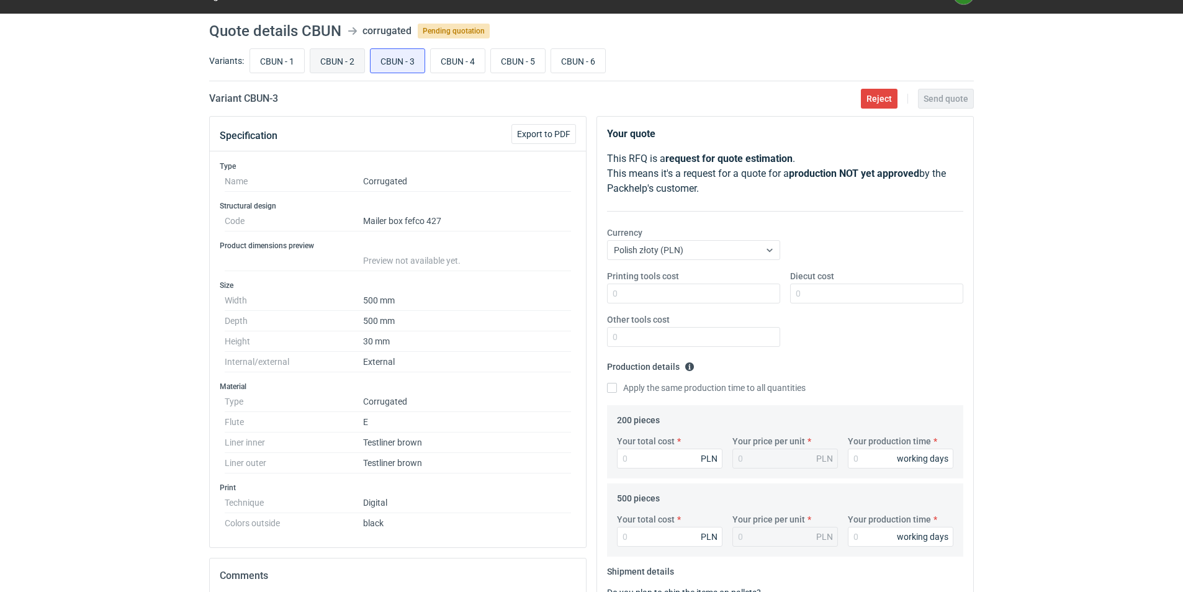
click at [318, 63] on input "CBUN - 2" at bounding box center [337, 61] width 54 height 24
radio input "true"
click at [282, 60] on input "CBUN - 1" at bounding box center [277, 61] width 54 height 24
radio input "true"
click at [334, 65] on input "CBUN - 2" at bounding box center [337, 61] width 54 height 24
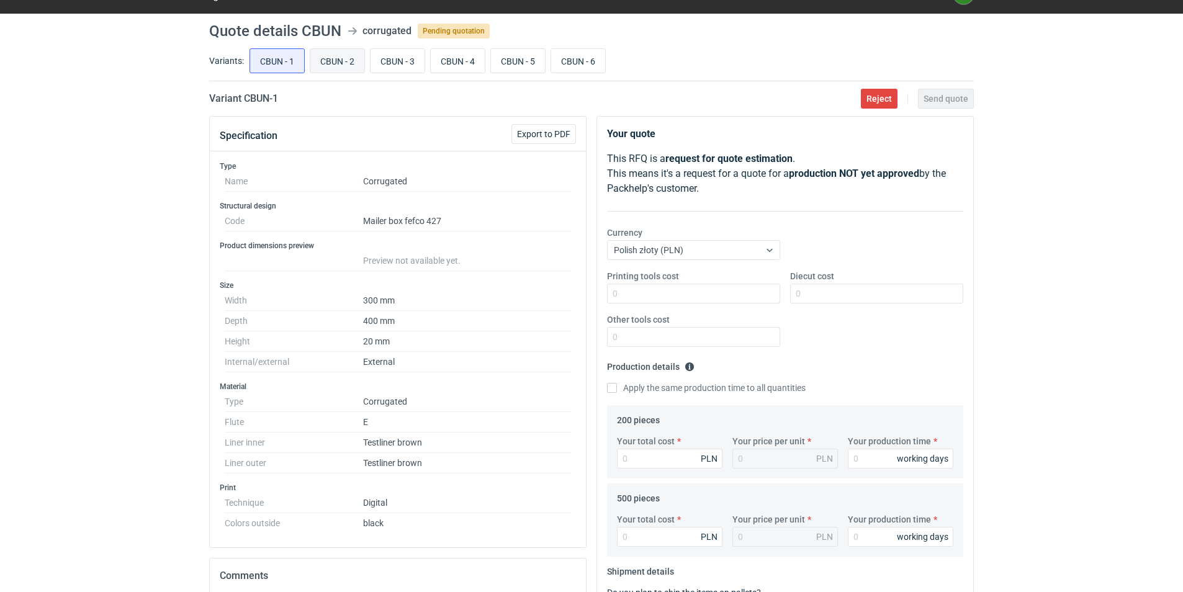
radio input "true"
click at [403, 63] on input "CBUN - 3" at bounding box center [398, 61] width 54 height 24
radio input "true"
click at [449, 58] on input "CBUN - 4" at bounding box center [458, 61] width 54 height 24
radio input "true"
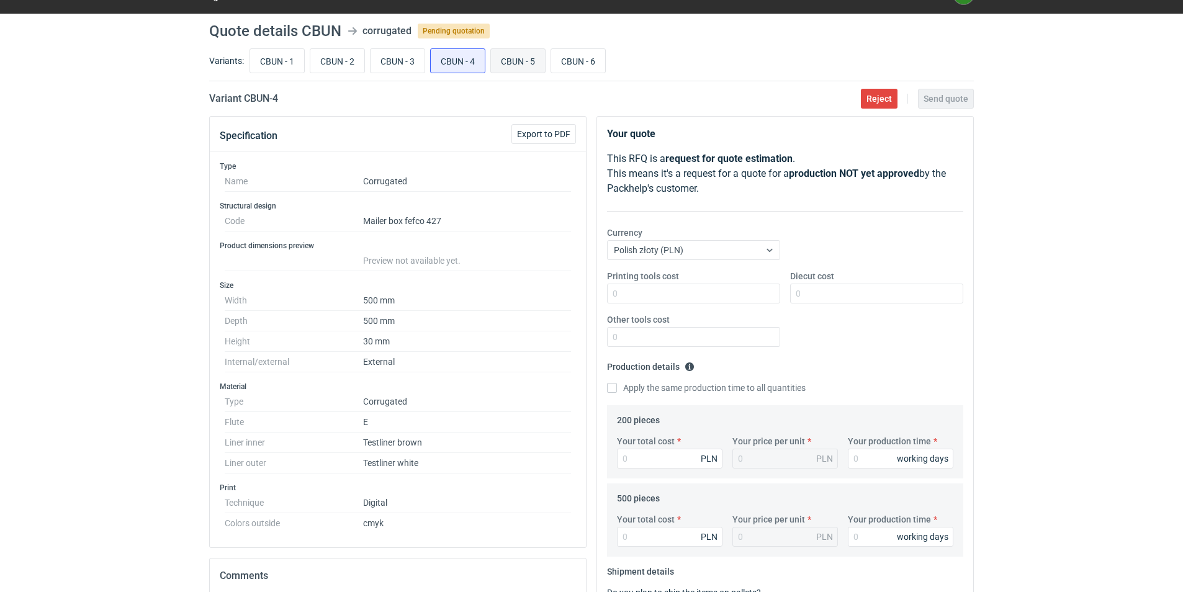
click at [520, 58] on input "CBUN - 5" at bounding box center [518, 61] width 54 height 24
radio input "true"
click at [583, 60] on input "CBUN - 6" at bounding box center [578, 61] width 54 height 24
radio input "true"
click at [282, 53] on input "CBUN - 1" at bounding box center [277, 61] width 54 height 24
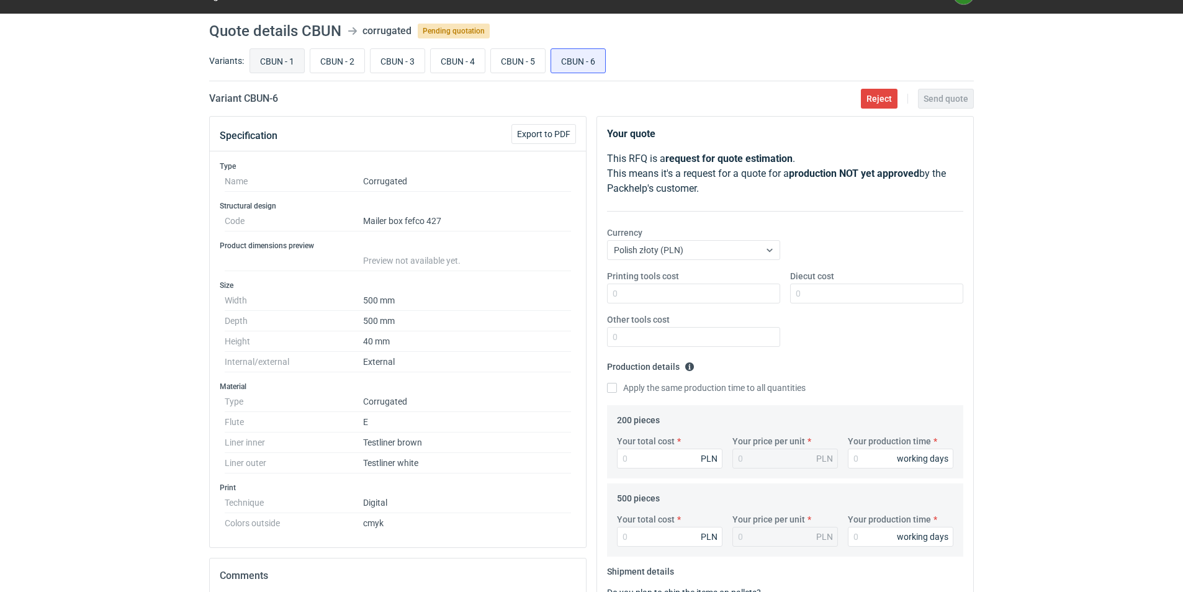
radio input "true"
